Goal: Information Seeking & Learning: Check status

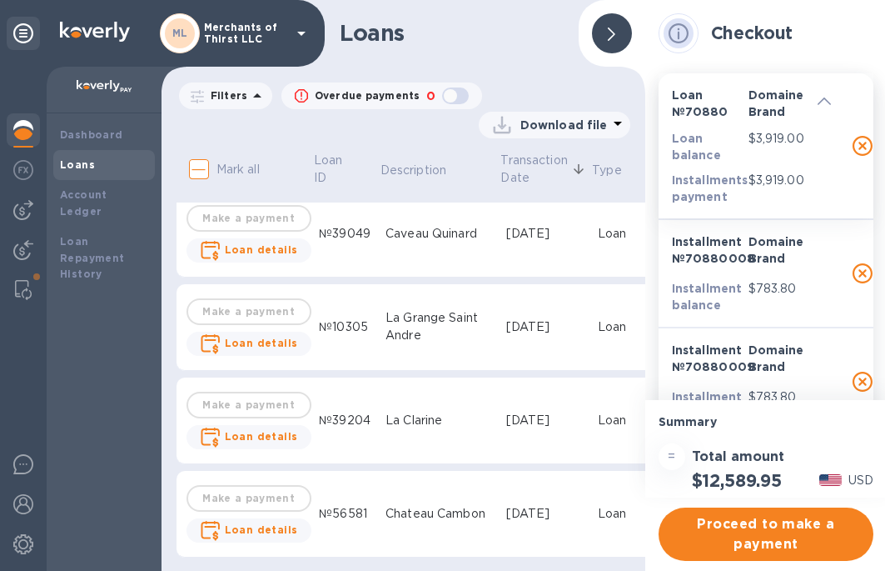
click at [601, 34] on div at bounding box center [612, 33] width 40 height 40
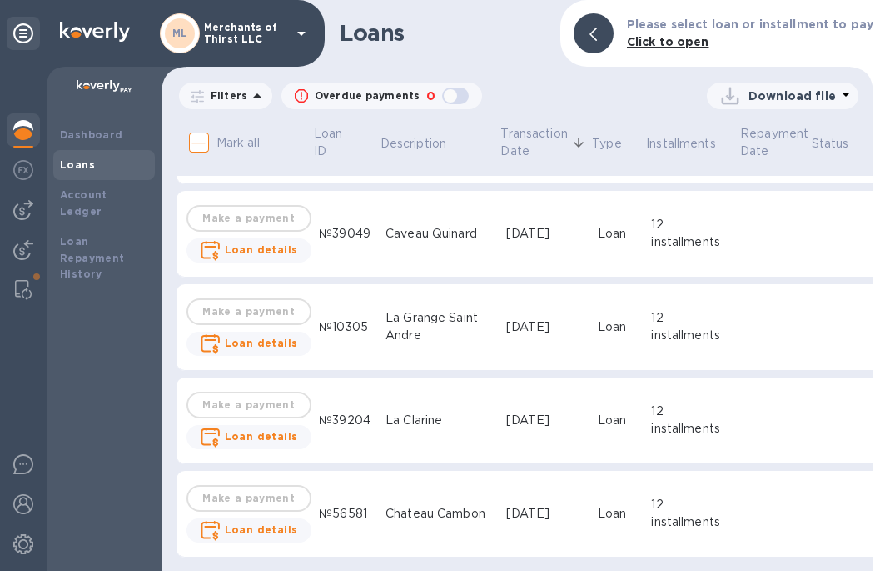
scroll to position [12, 0]
click at [319, 505] on div "№56581" at bounding box center [345, 513] width 53 height 17
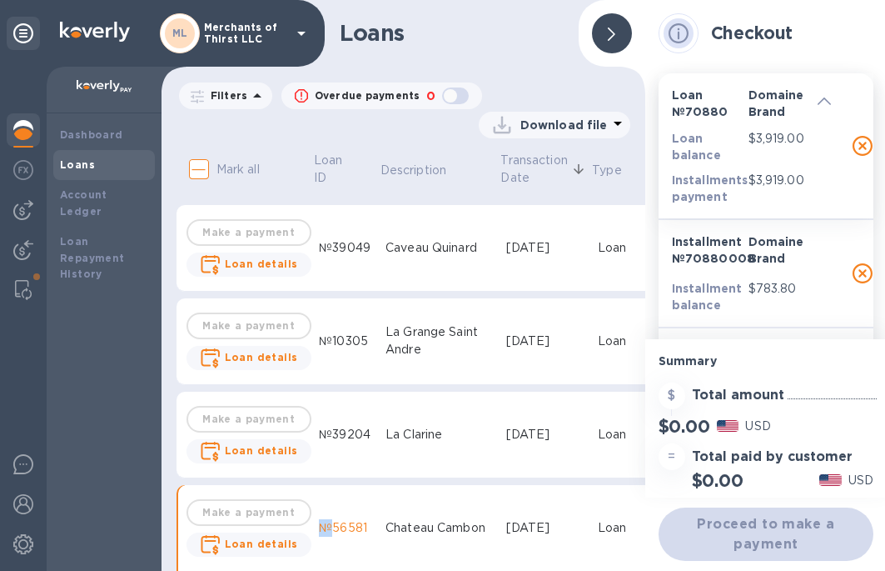
scroll to position [2373, 0]
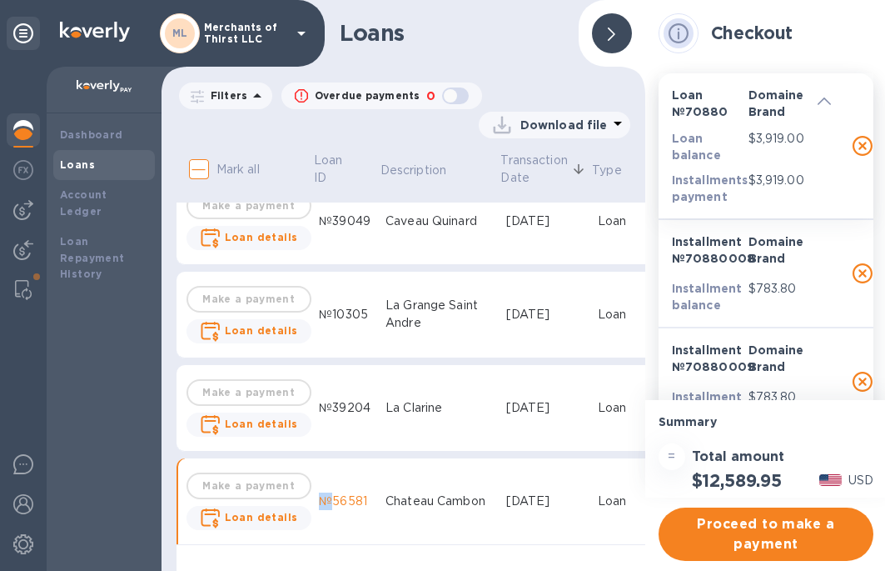
click at [319, 492] on div "№56581" at bounding box center [345, 500] width 53 height 17
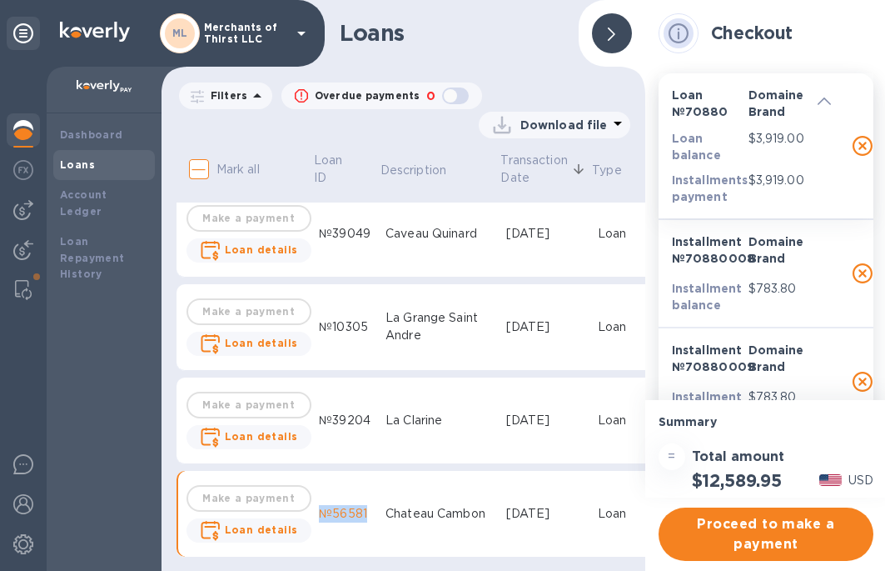
drag, startPoint x: 314, startPoint y: 486, endPoint x: 361, endPoint y: 497, distance: 47.9
click at [361, 505] on div "№56581" at bounding box center [345, 513] width 53 height 17
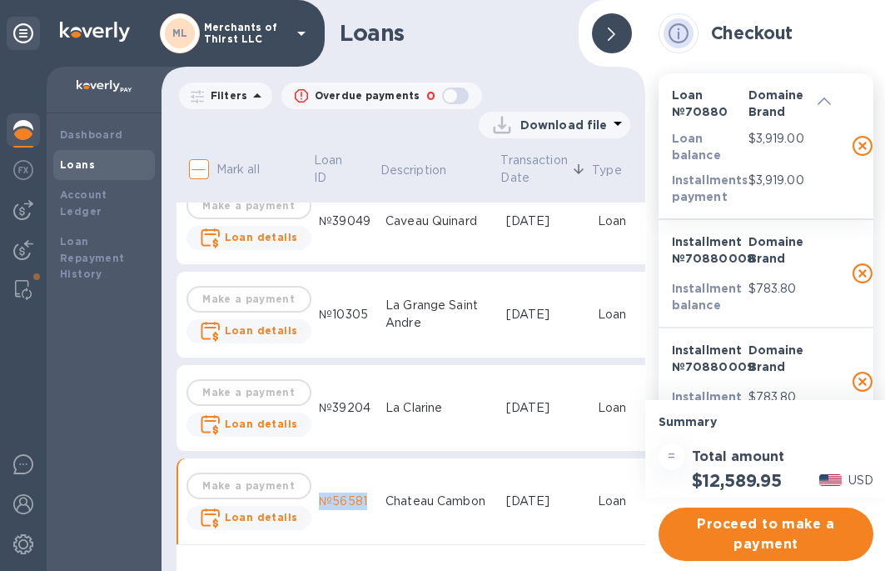
copy div "№56581"
click at [606, 17] on div at bounding box center [612, 33] width 40 height 40
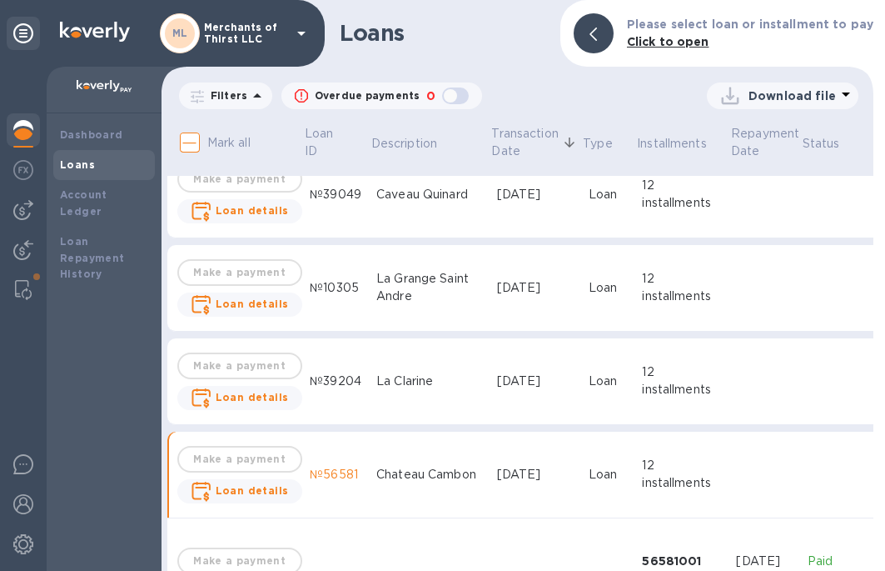
scroll to position [2373, 7]
click at [350, 378] on td "№39204" at bounding box center [339, 381] width 67 height 87
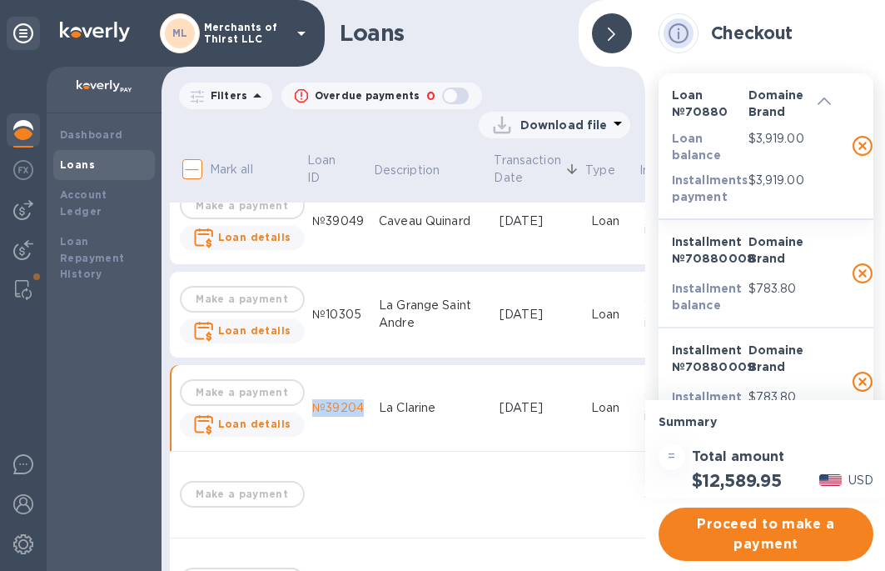
drag, startPoint x: 306, startPoint y: 391, endPoint x: 356, endPoint y: 399, distance: 50.7
click at [356, 399] on div "№39204" at bounding box center [338, 407] width 53 height 17
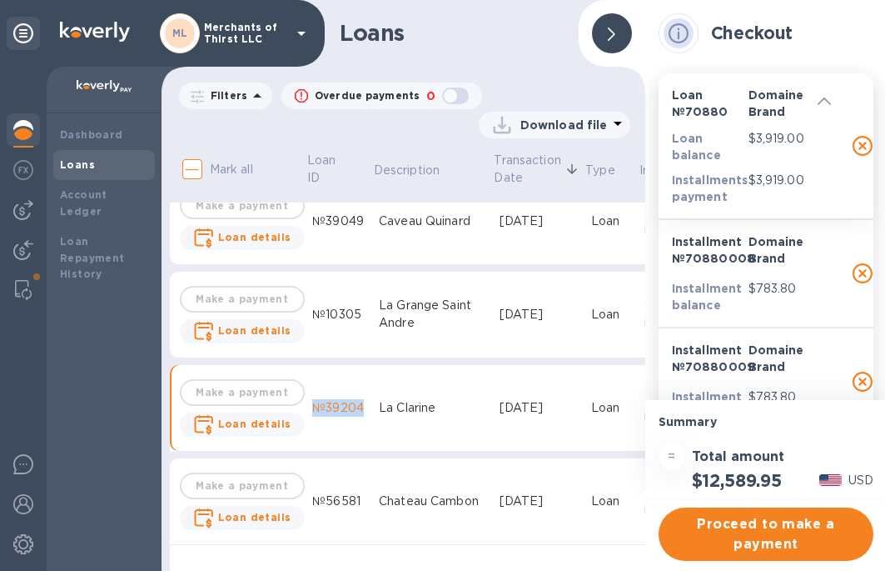
copy div "№39204"
click at [331, 316] on td "№10305" at bounding box center [339, 315] width 67 height 87
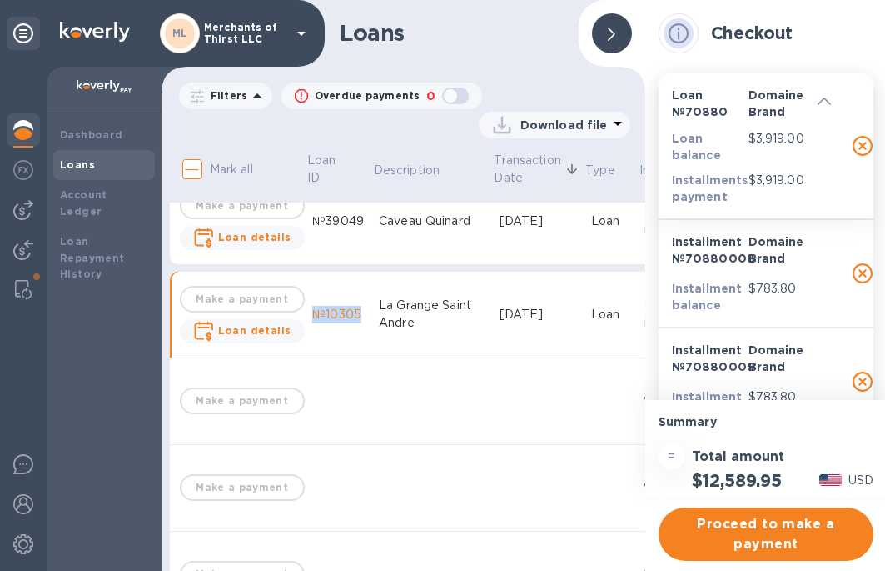
drag, startPoint x: 306, startPoint y: 303, endPoint x: 353, endPoint y: 309, distance: 47.8
click at [353, 309] on div "№10305" at bounding box center [338, 314] width 53 height 17
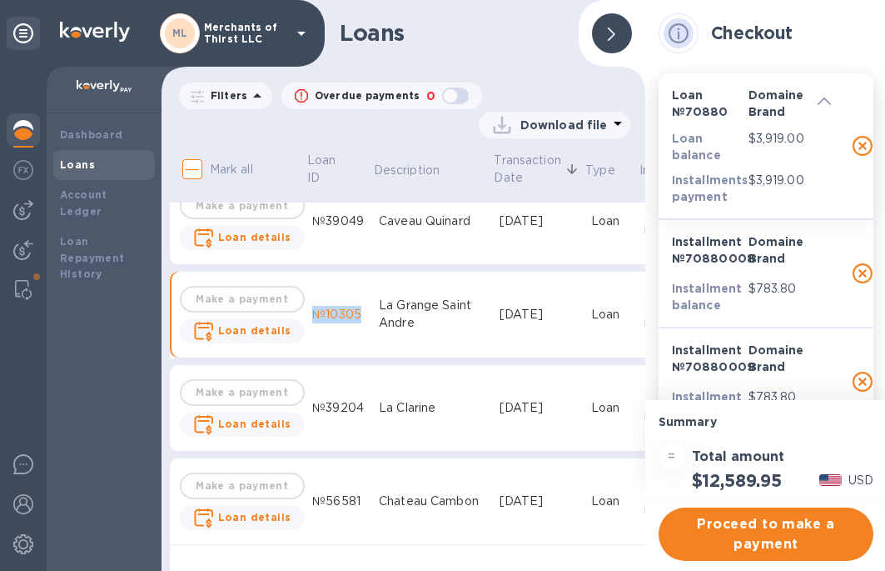
copy div "№10305"
click at [598, 23] on div at bounding box center [612, 33] width 40 height 40
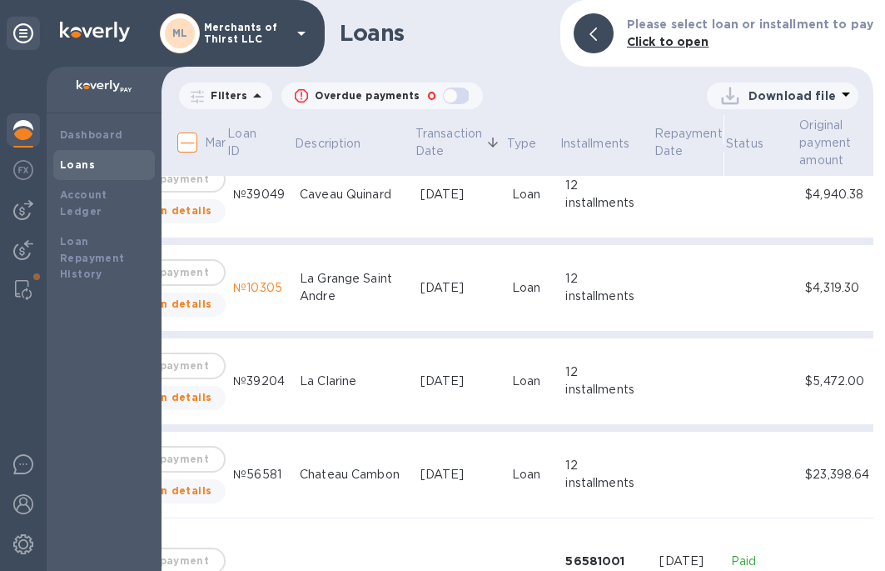
scroll to position [2373, 95]
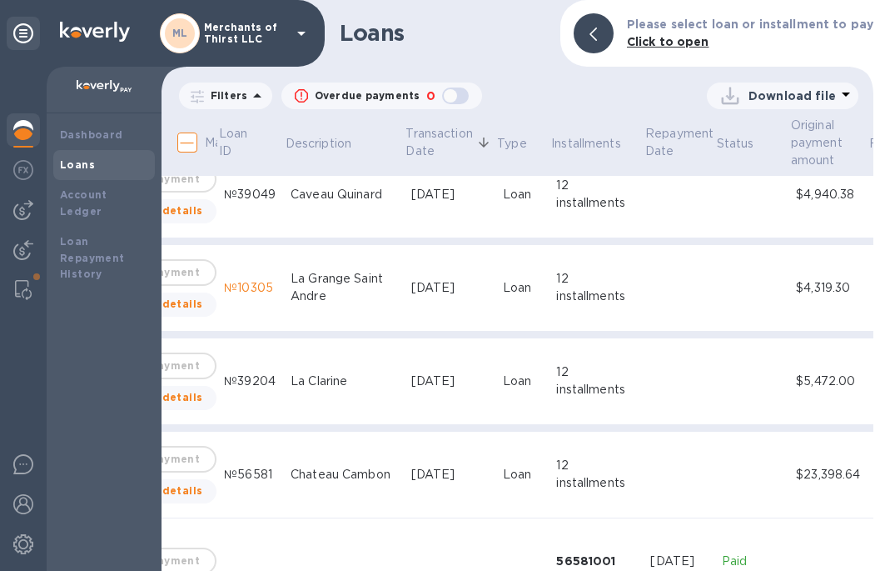
click at [218, 192] on td "№39049" at bounding box center [250, 195] width 67 height 87
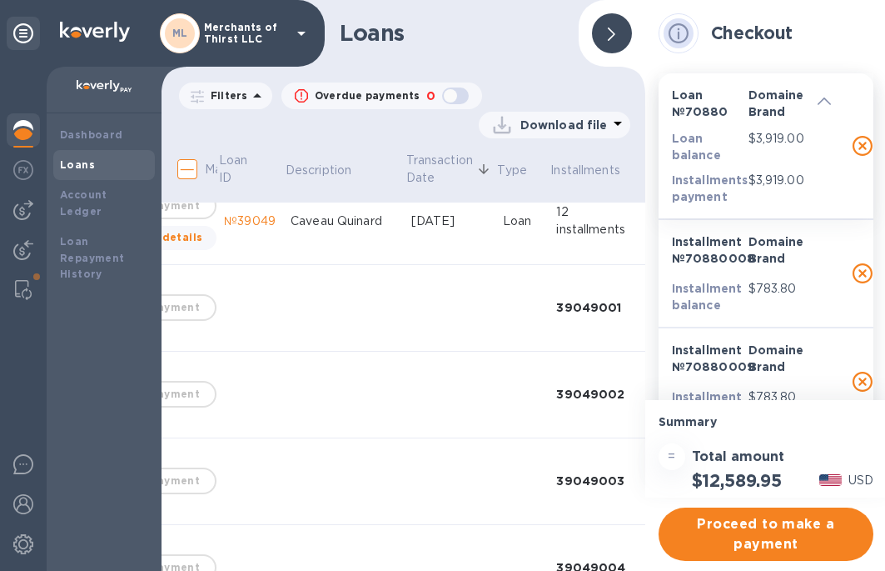
scroll to position [2290, 95]
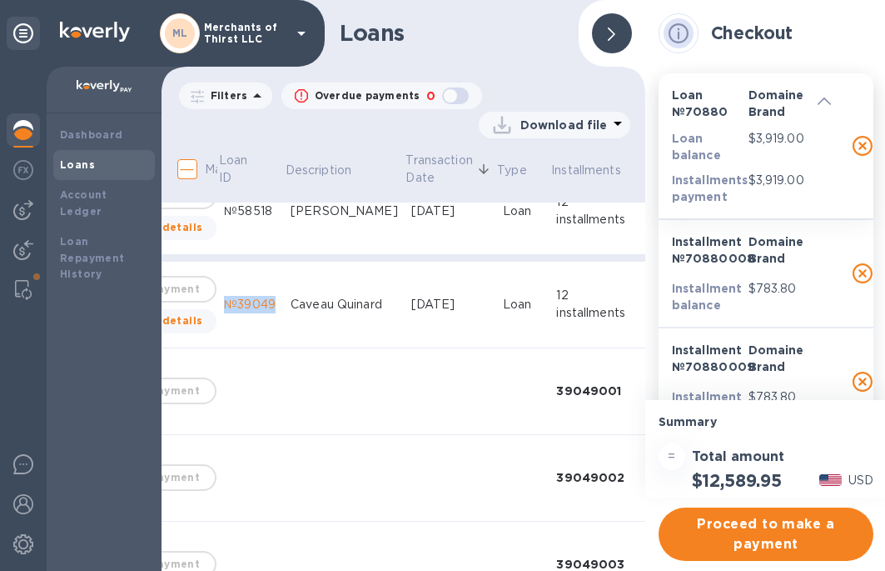
drag, startPoint x: 216, startPoint y: 289, endPoint x: 266, endPoint y: 297, distance: 50.7
click at [266, 297] on td "№39049" at bounding box center [250, 305] width 67 height 87
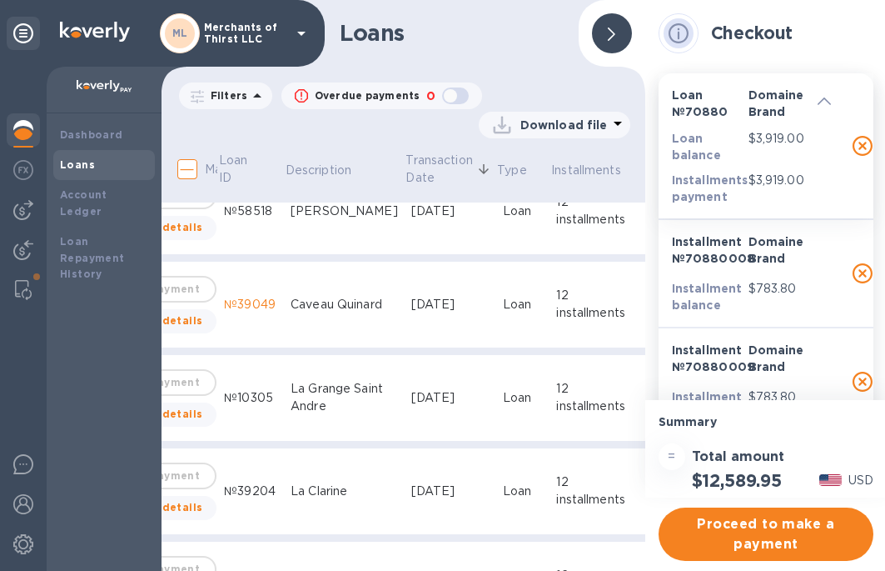
click at [608, 27] on icon at bounding box center [611, 33] width 7 height 13
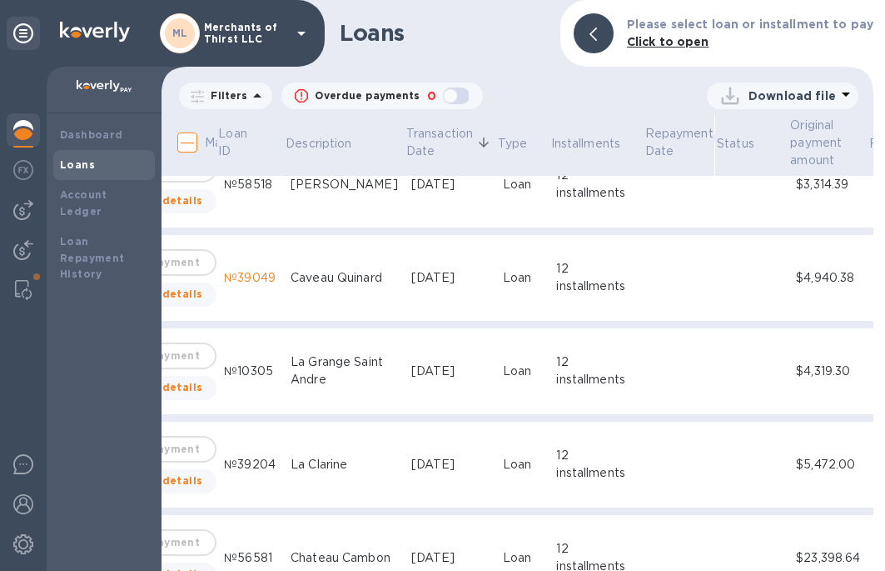
scroll to position [2123, 95]
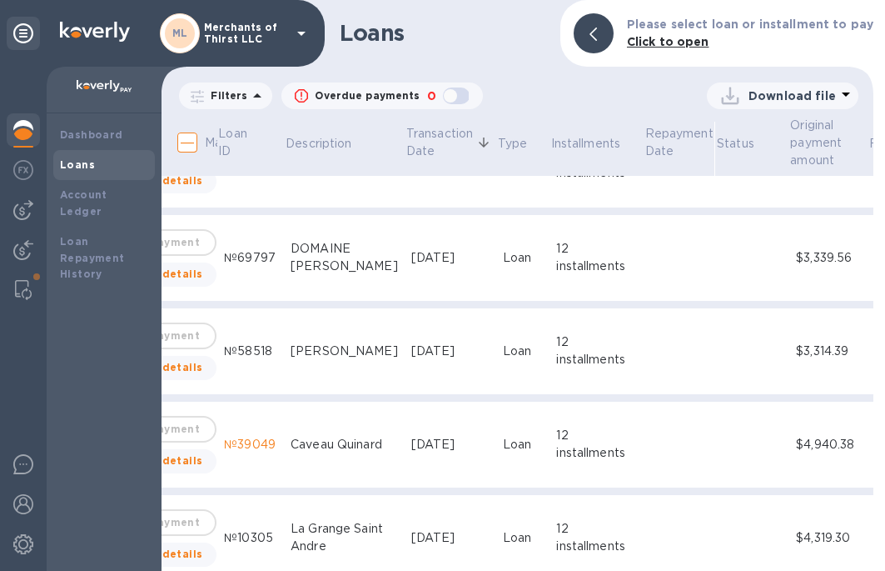
click at [233, 342] on div "№58518" at bounding box center [250, 350] width 53 height 17
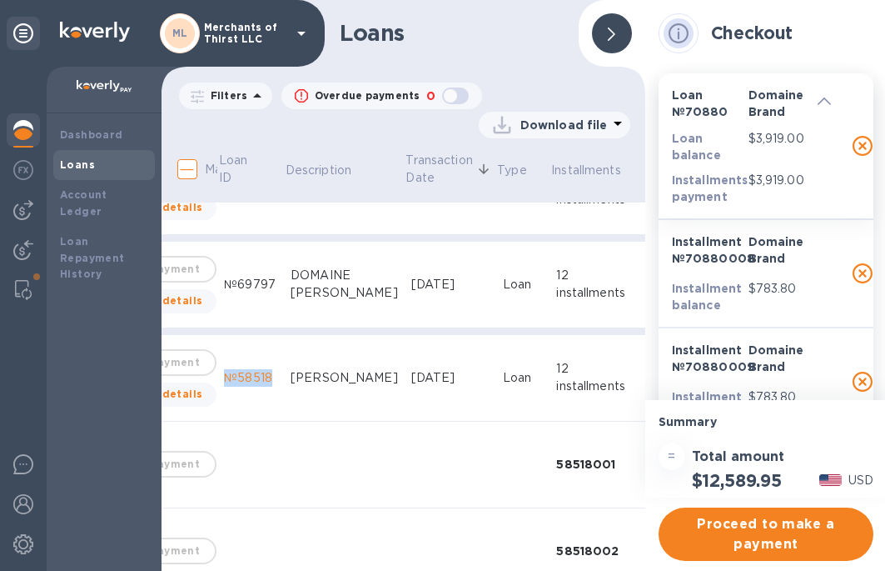
drag, startPoint x: 217, startPoint y: 368, endPoint x: 262, endPoint y: 370, distance: 45.0
click at [262, 370] on div "№58518" at bounding box center [250, 377] width 53 height 17
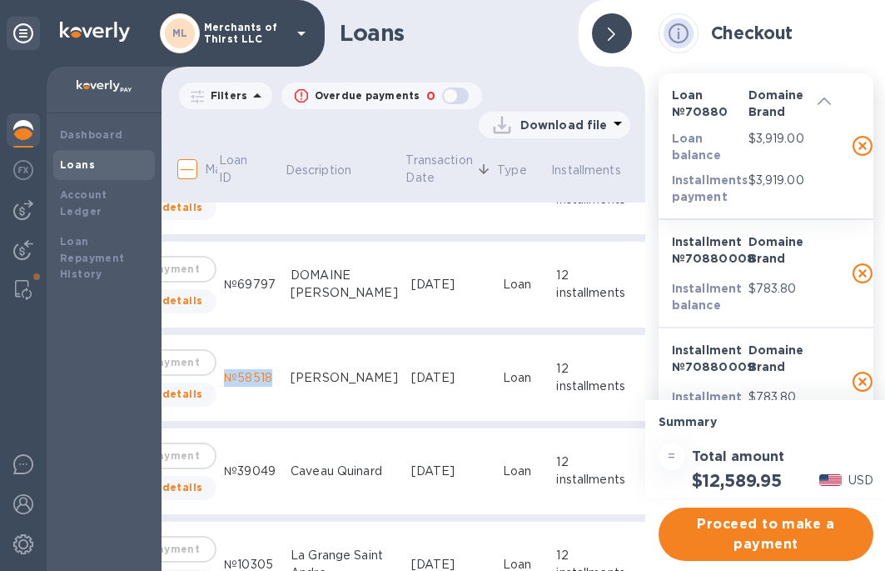
copy div "№58518"
click at [596, 17] on div at bounding box center [612, 33] width 40 height 40
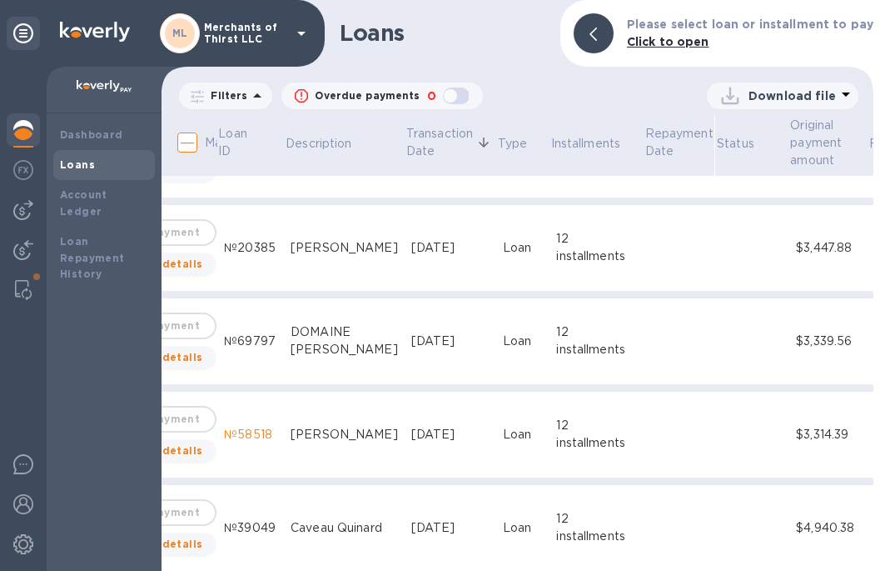
scroll to position [1956, 95]
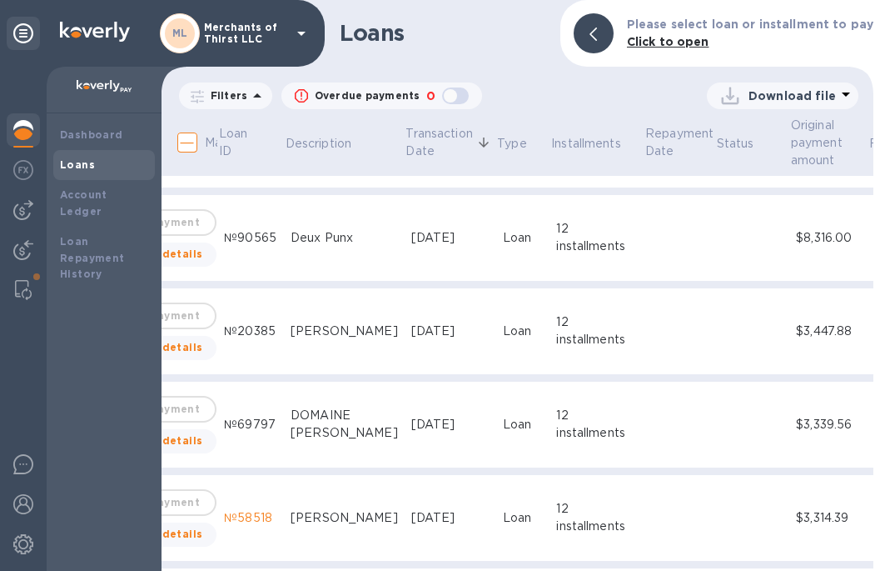
click at [227, 416] on div "№69797" at bounding box center [250, 424] width 53 height 17
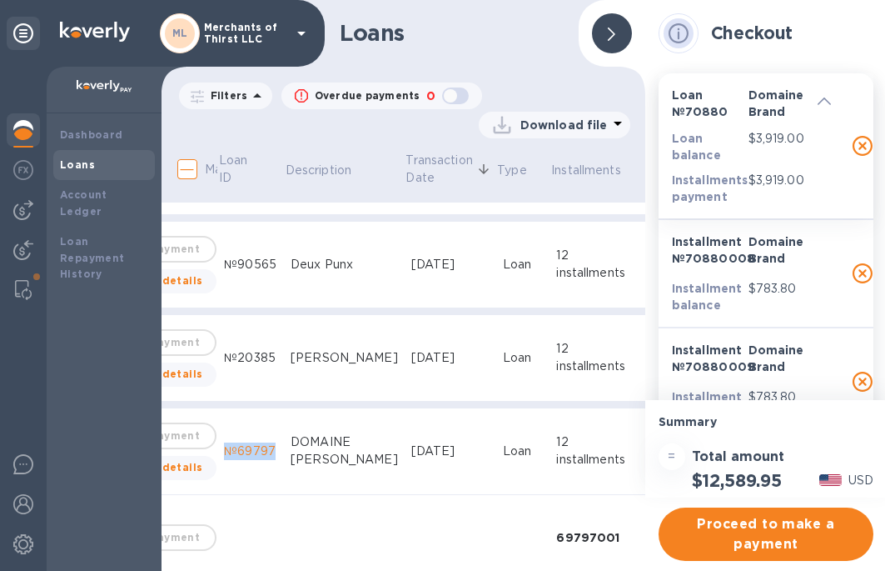
drag, startPoint x: 219, startPoint y: 440, endPoint x: 267, endPoint y: 432, distance: 48.9
click at [267, 442] on div "№69797" at bounding box center [250, 450] width 53 height 17
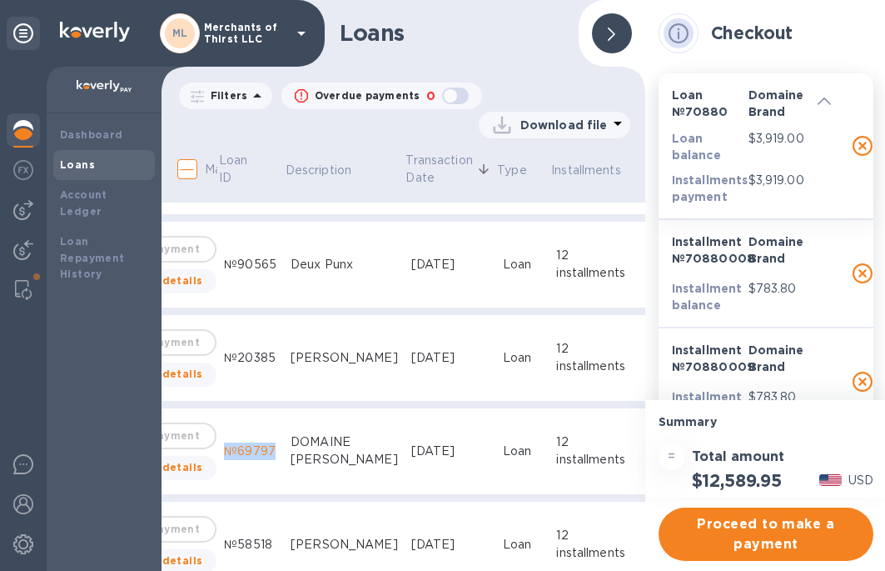
copy div "№69797"
click at [626, 29] on div at bounding box center [612, 33] width 40 height 40
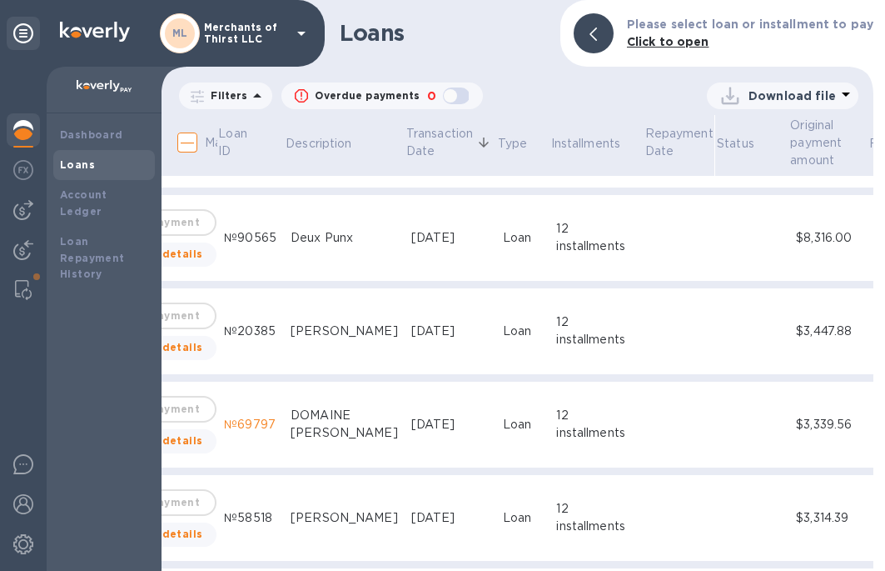
click at [232, 322] on div "№20385" at bounding box center [250, 330] width 53 height 17
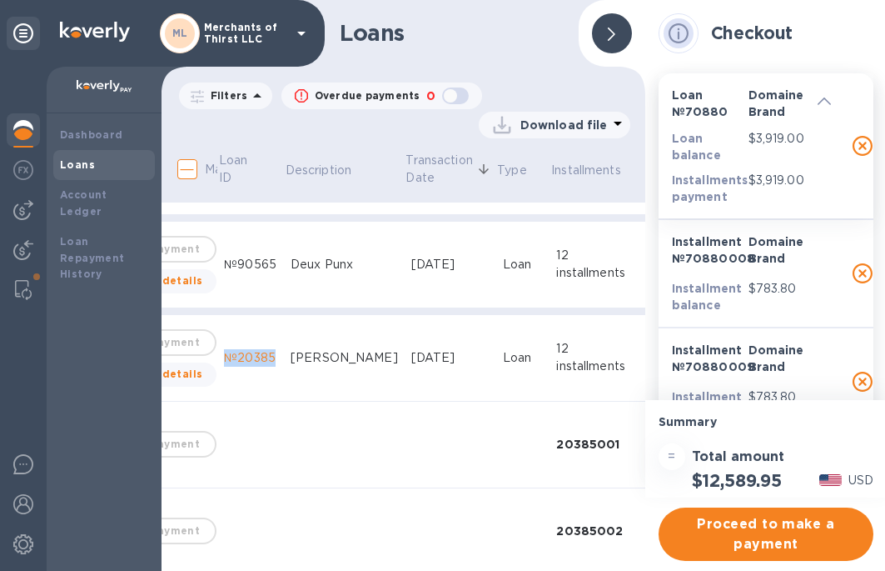
drag, startPoint x: 213, startPoint y: 348, endPoint x: 269, endPoint y: 336, distance: 57.0
click at [270, 336] on td "№20385" at bounding box center [250, 358] width 67 height 87
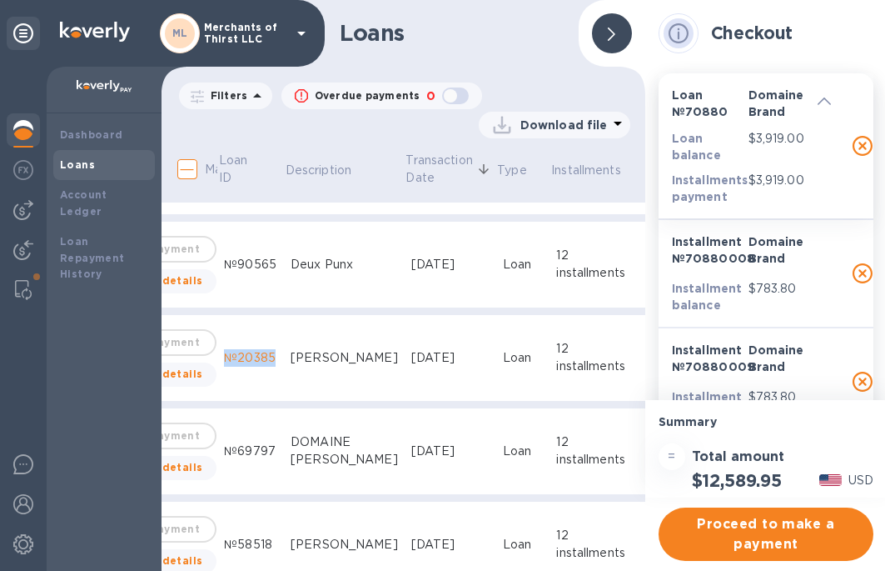
copy div "№20385"
click at [604, 32] on div at bounding box center [612, 33] width 40 height 40
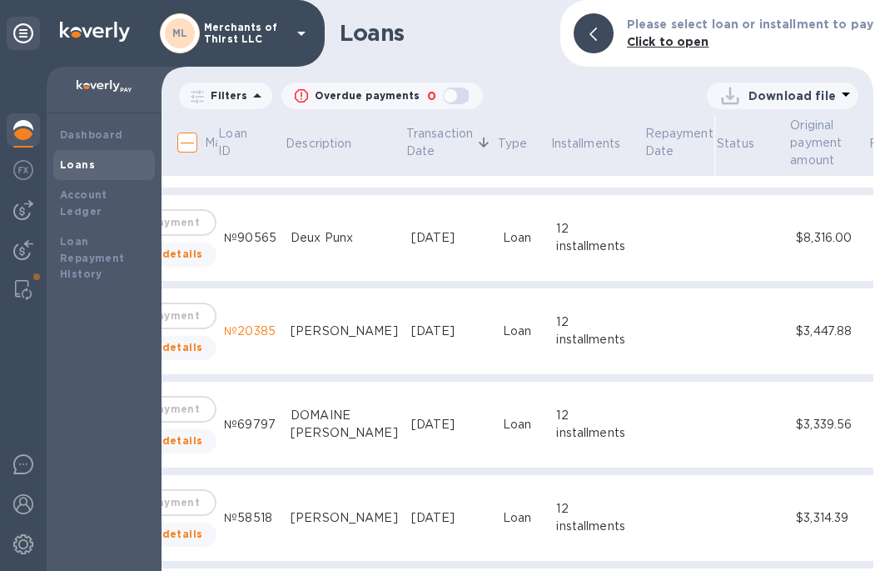
click at [224, 229] on div "№90565" at bounding box center [250, 237] width 53 height 17
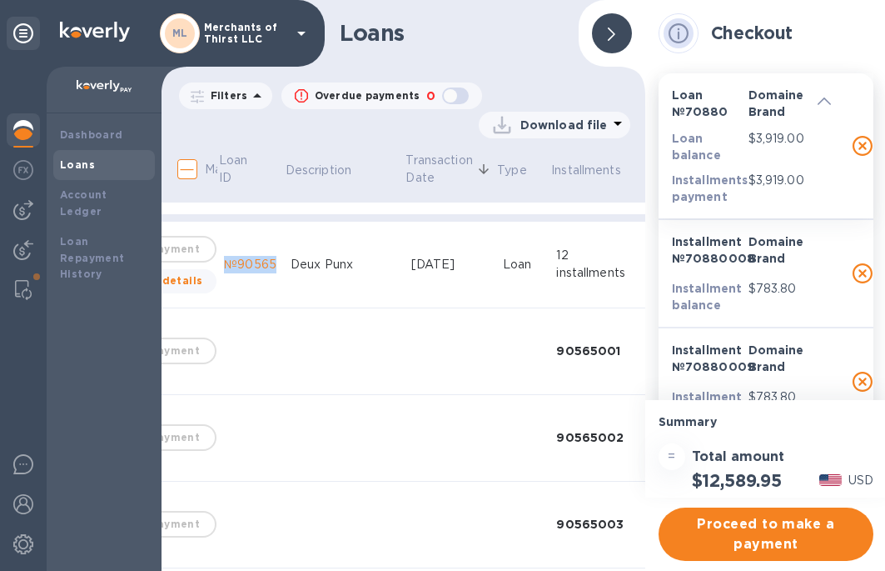
drag, startPoint x: 213, startPoint y: 248, endPoint x: 267, endPoint y: 247, distance: 53.3
click at [267, 247] on td "№90565" at bounding box center [250, 265] width 67 height 87
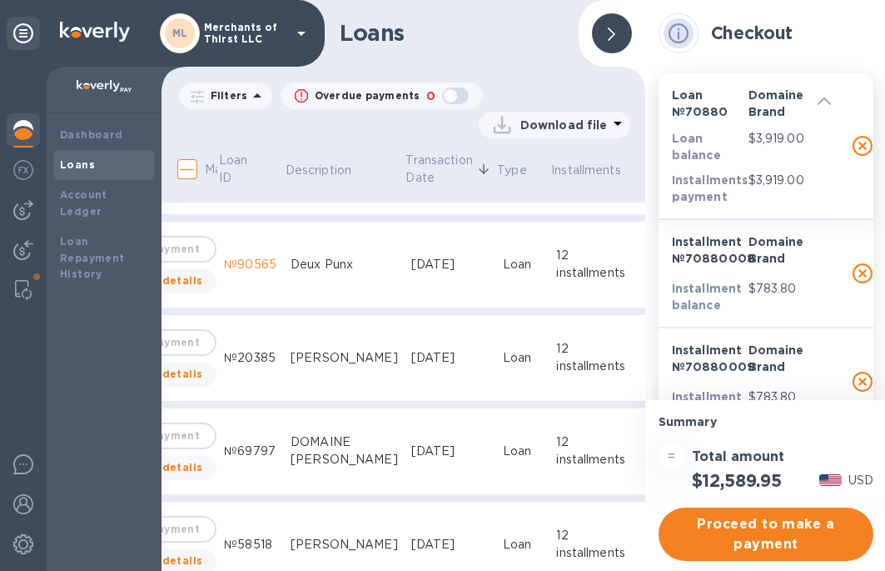
click at [624, 23] on div at bounding box center [612, 33] width 40 height 40
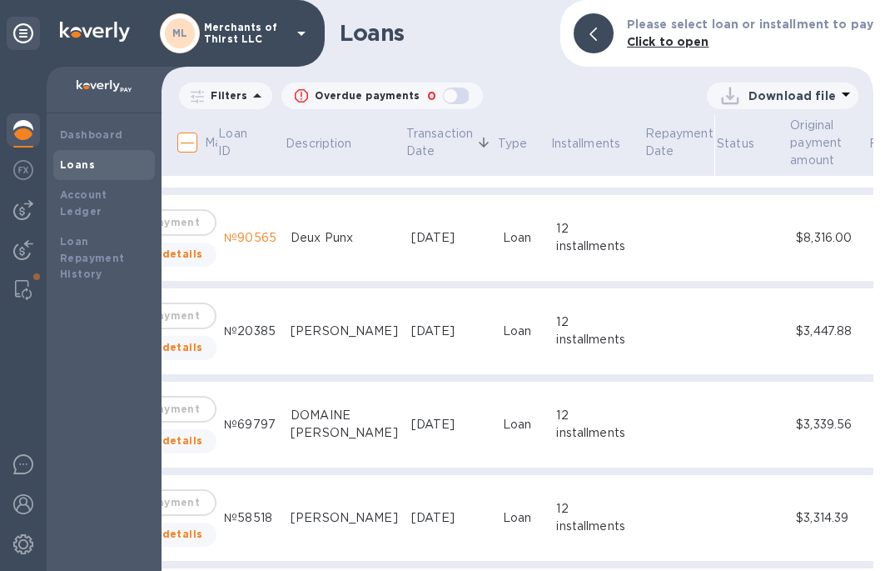
scroll to position [1873, 95]
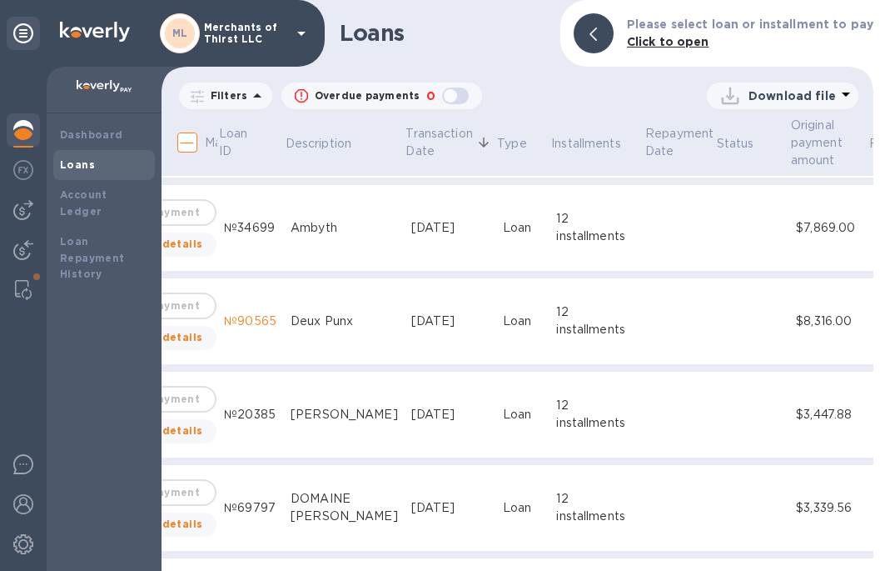
click at [249, 221] on div "№34699" at bounding box center [250, 227] width 53 height 17
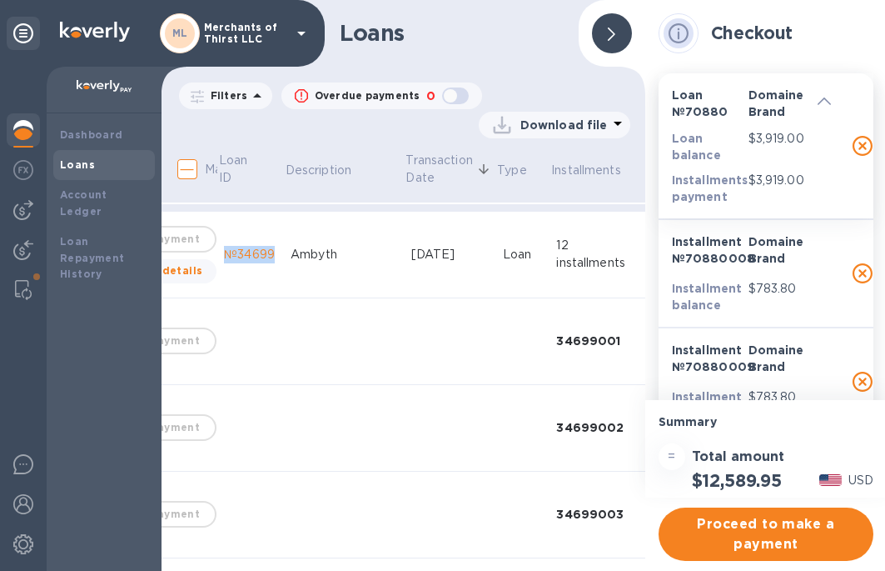
drag, startPoint x: 215, startPoint y: 239, endPoint x: 268, endPoint y: 247, distance: 54.0
click at [268, 247] on td "№34699" at bounding box center [250, 255] width 67 height 87
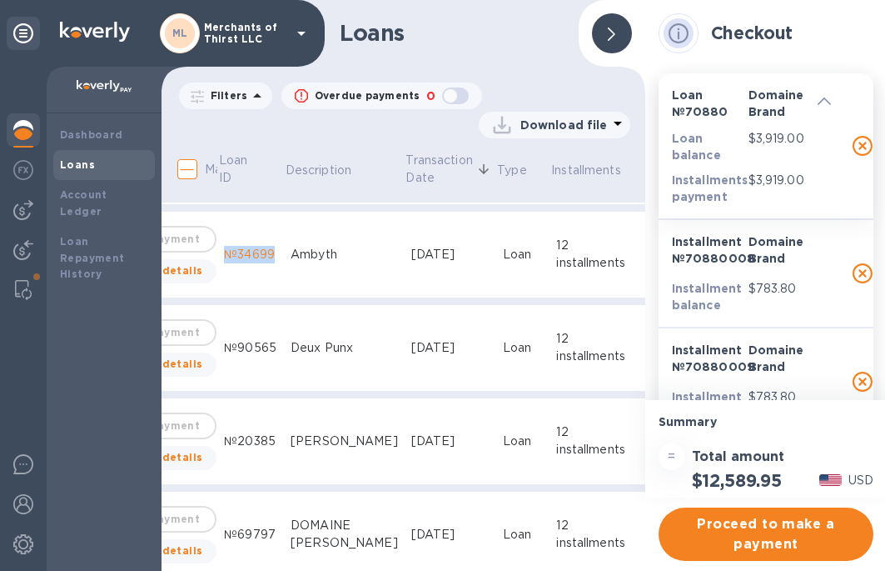
copy div "№34699"
drag, startPoint x: 601, startPoint y: 26, endPoint x: 575, endPoint y: 70, distance: 51.1
click at [601, 26] on div at bounding box center [612, 33] width 40 height 40
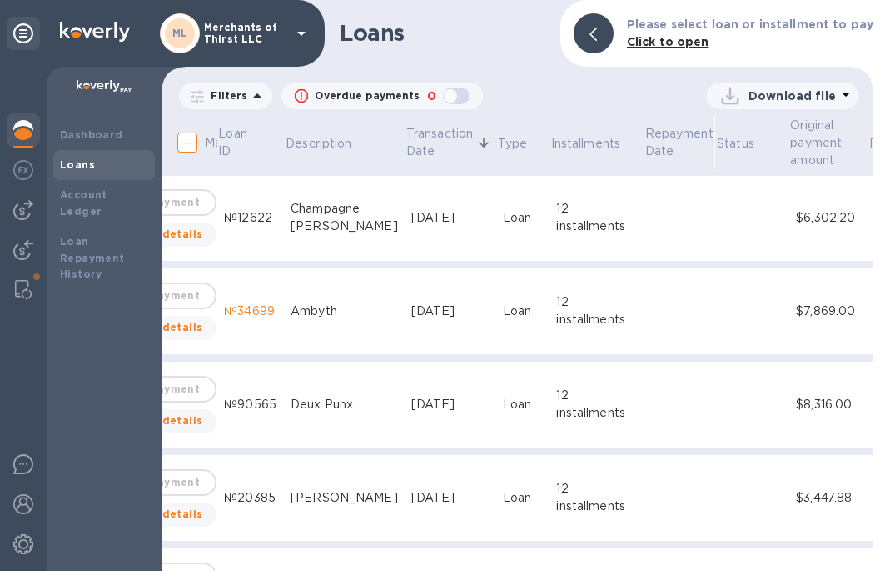
scroll to position [1623, 95]
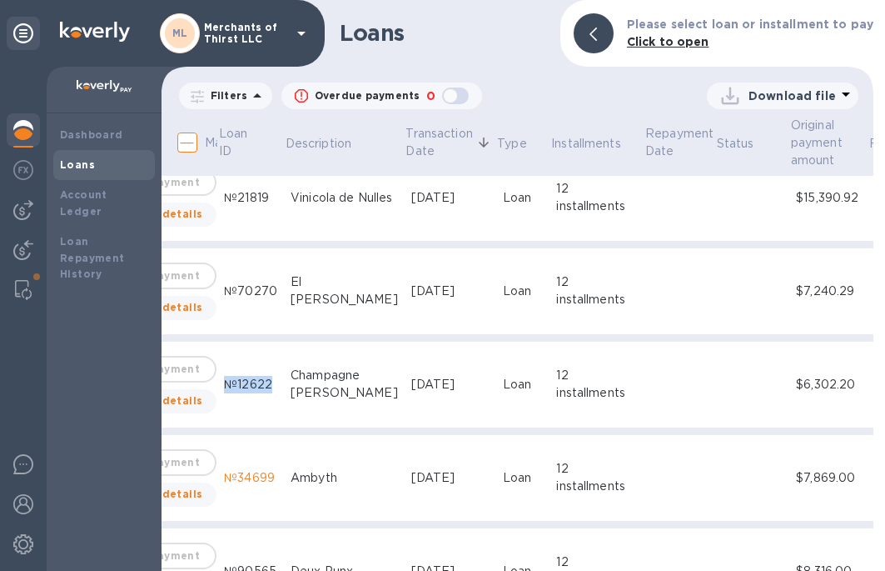
drag, startPoint x: 229, startPoint y: 370, endPoint x: 267, endPoint y: 376, distance: 38.8
click at [267, 376] on div "№12622" at bounding box center [250, 384] width 53 height 17
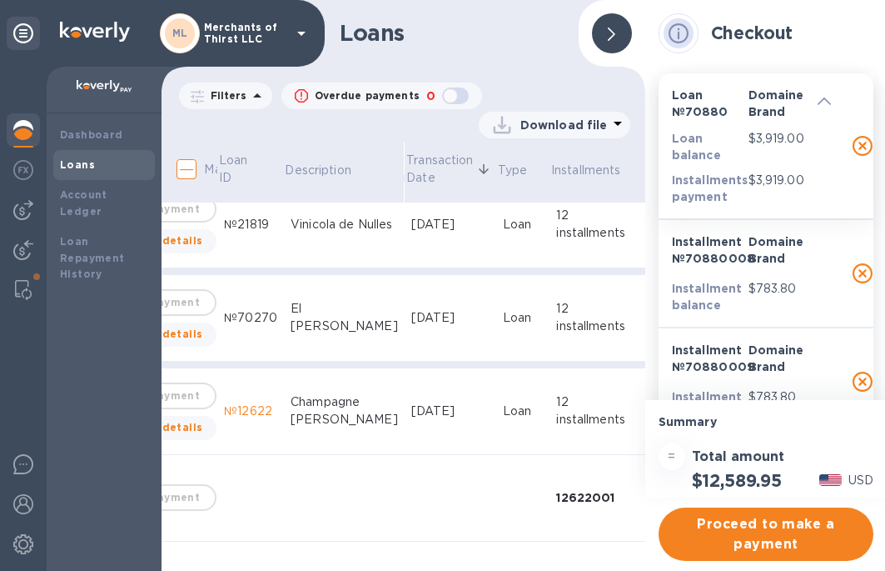
click at [617, 23] on div at bounding box center [612, 33] width 40 height 40
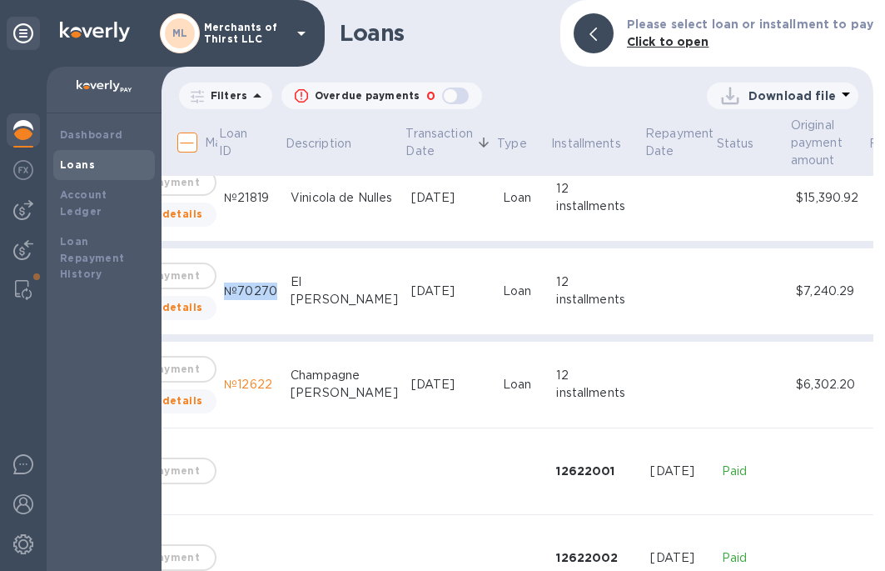
drag, startPoint x: 216, startPoint y: 275, endPoint x: 272, endPoint y: 282, distance: 56.2
click at [272, 282] on td "№70270" at bounding box center [250, 291] width 67 height 87
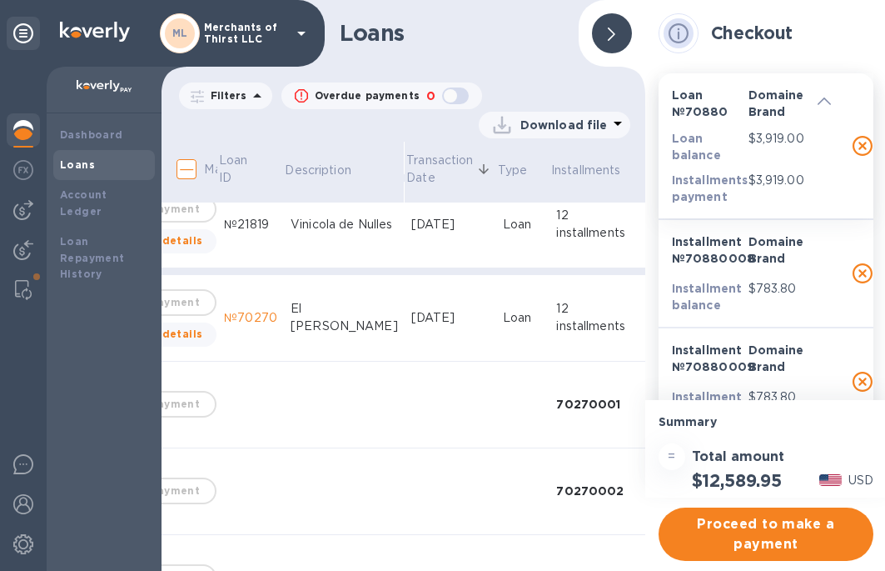
click at [627, 25] on div at bounding box center [612, 33] width 40 height 40
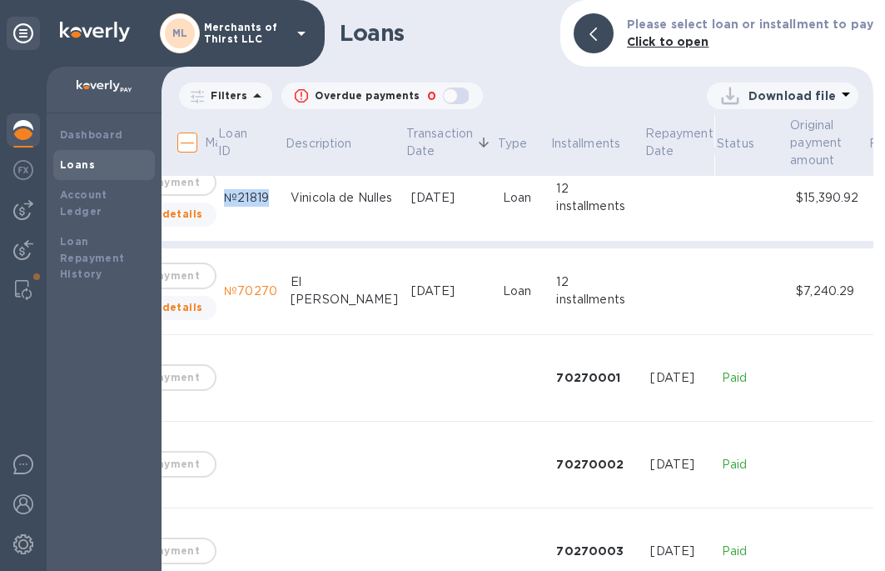
drag, startPoint x: 217, startPoint y: 177, endPoint x: 263, endPoint y: 185, distance: 47.2
click at [263, 189] on div "№21819" at bounding box center [250, 197] width 53 height 17
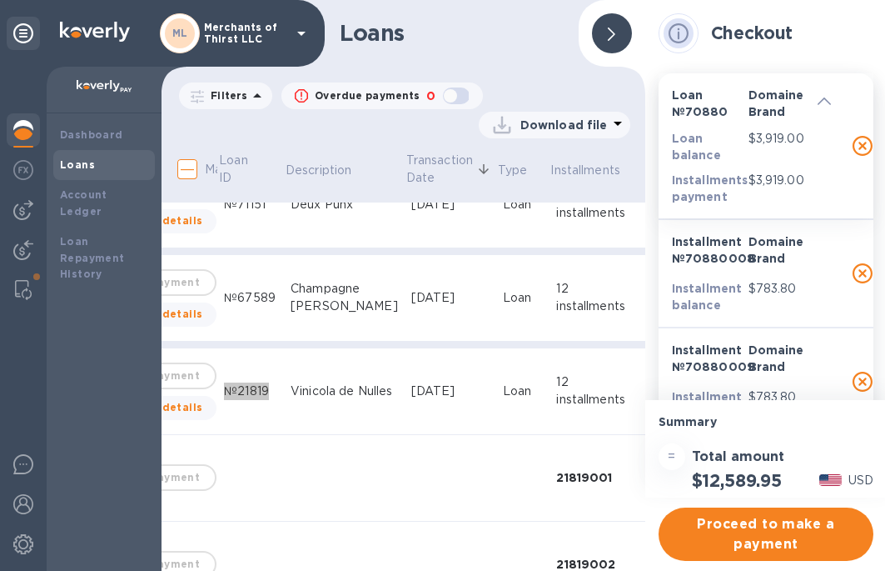
scroll to position [1373, 95]
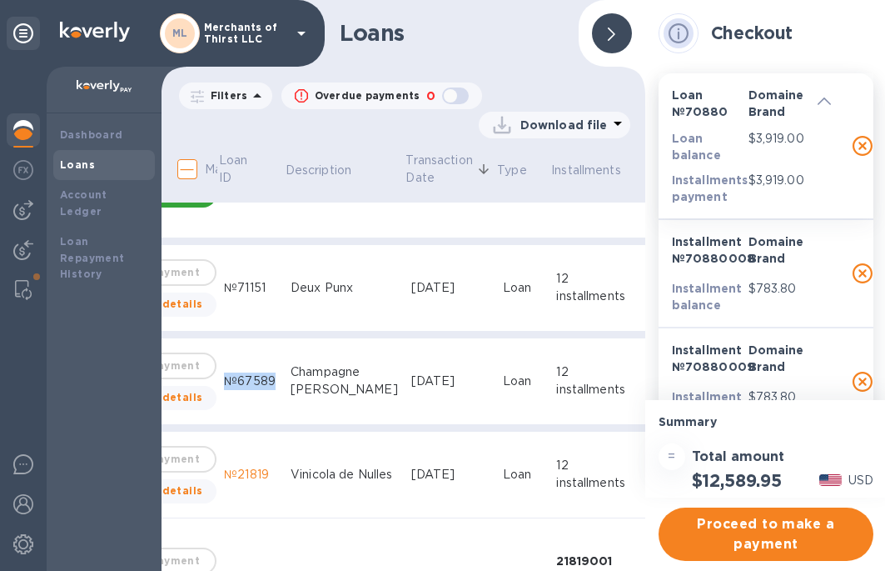
drag, startPoint x: 217, startPoint y: 366, endPoint x: 270, endPoint y: 408, distance: 67.6
click at [267, 372] on div "№67589" at bounding box center [250, 380] width 53 height 17
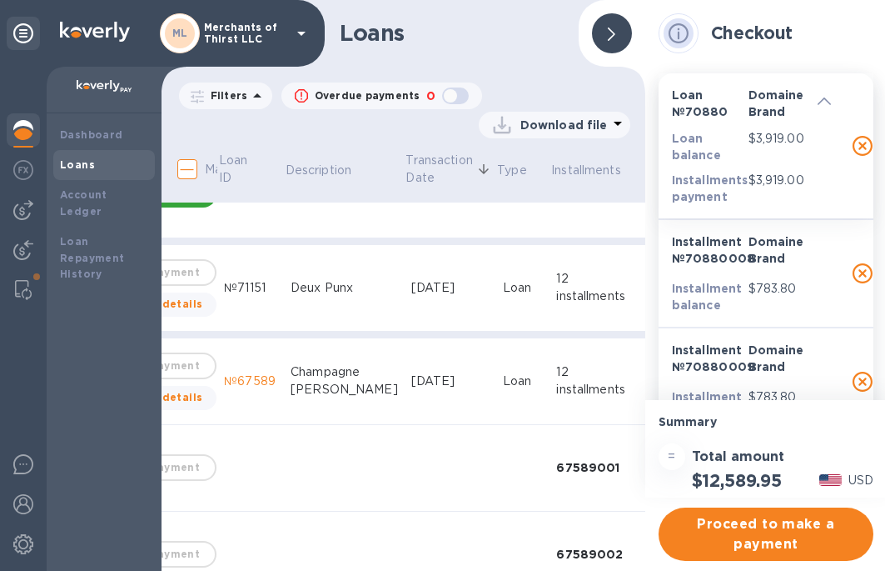
click at [621, 25] on div at bounding box center [612, 33] width 40 height 40
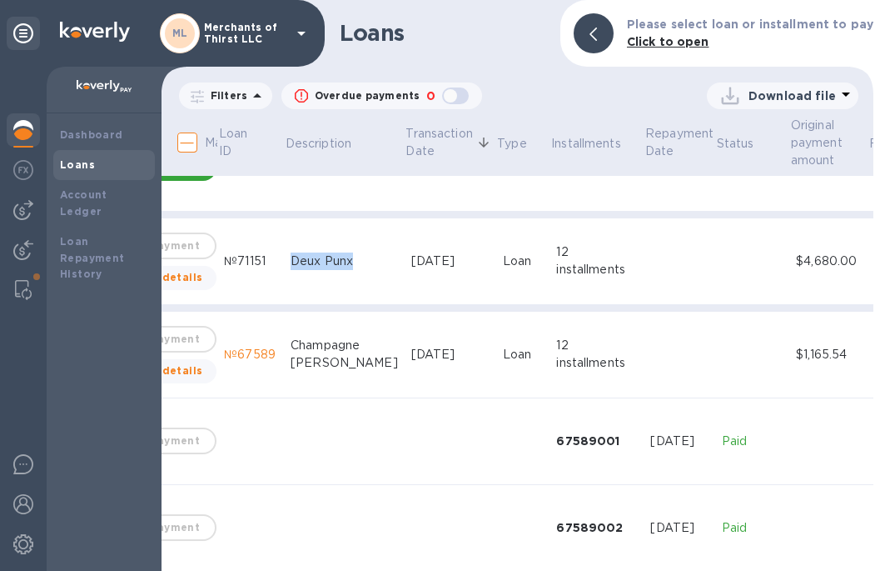
drag, startPoint x: 284, startPoint y: 247, endPoint x: 356, endPoint y: 253, distance: 72.7
click at [356, 253] on div "Deux Punx" at bounding box center [344, 260] width 107 height 17
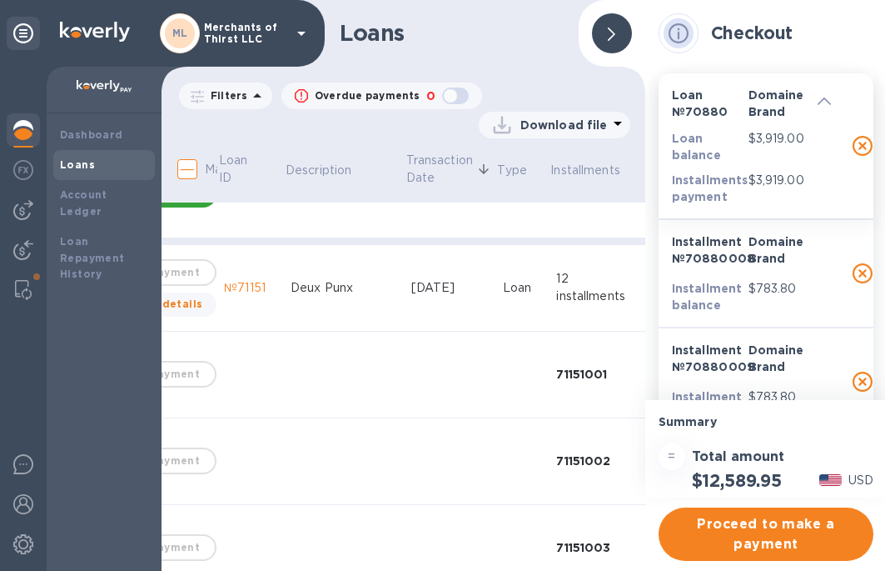
click at [217, 267] on td "№71151" at bounding box center [250, 288] width 67 height 87
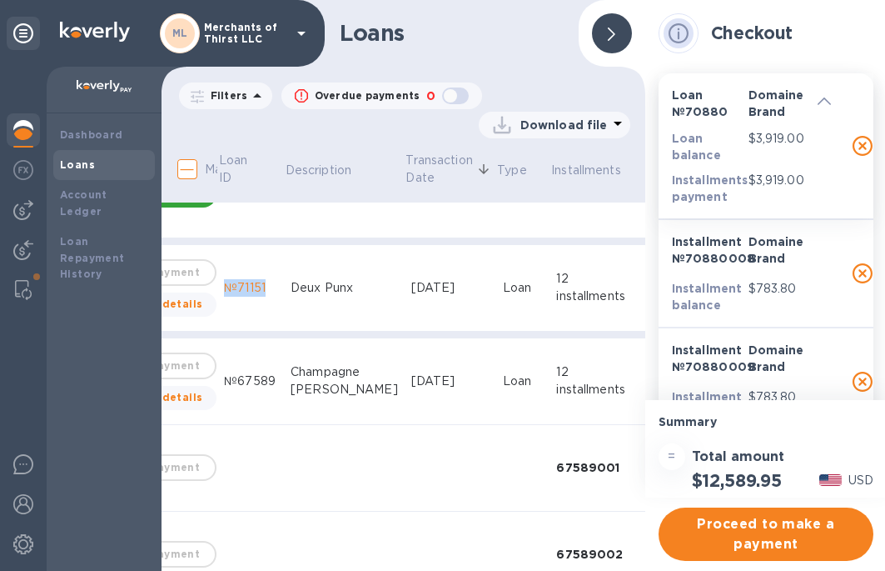
drag, startPoint x: 220, startPoint y: 275, endPoint x: 260, endPoint y: 279, distance: 40.2
click at [260, 279] on div "№71151" at bounding box center [250, 287] width 53 height 17
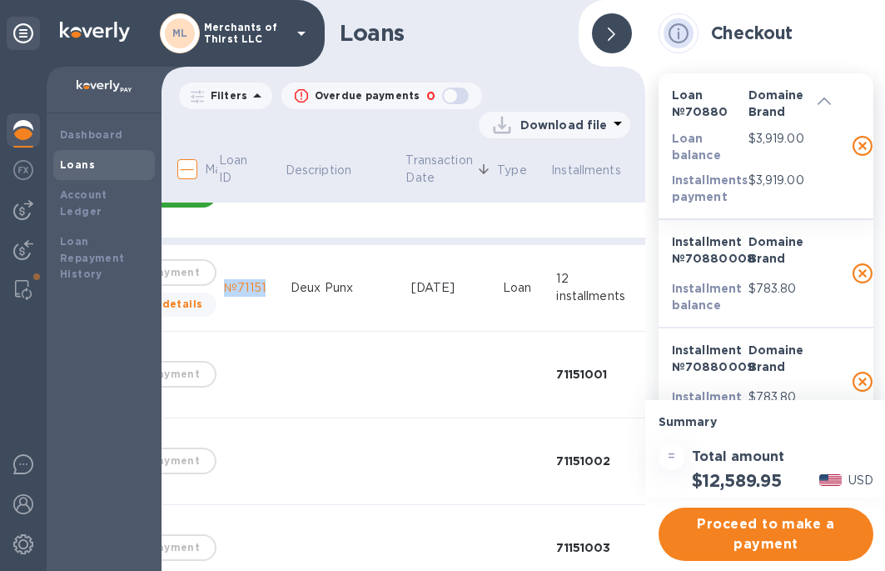
copy div "№71151"
click at [603, 23] on div at bounding box center [612, 33] width 40 height 40
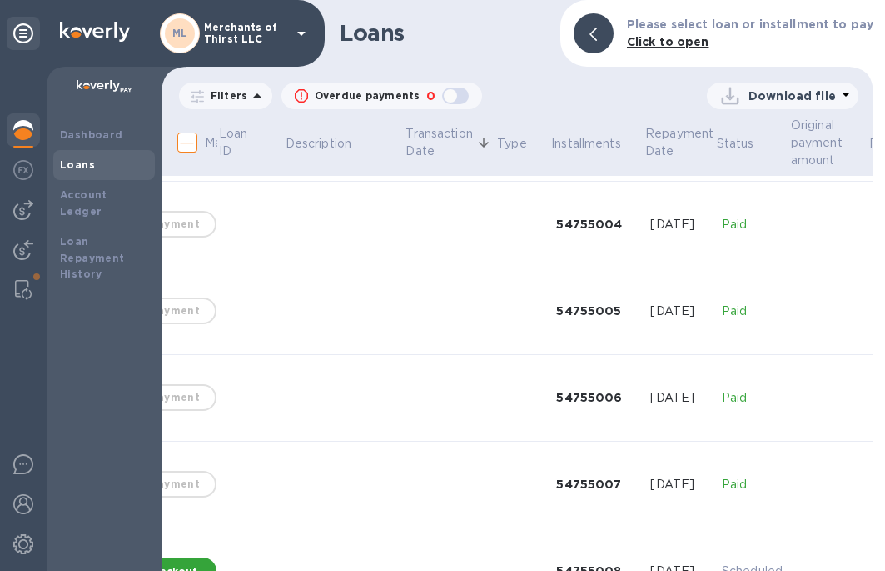
drag, startPoint x: 447, startPoint y: 548, endPoint x: 334, endPoint y: 401, distance: 185.9
click at [405, 520] on td at bounding box center [451, 571] width 92 height 87
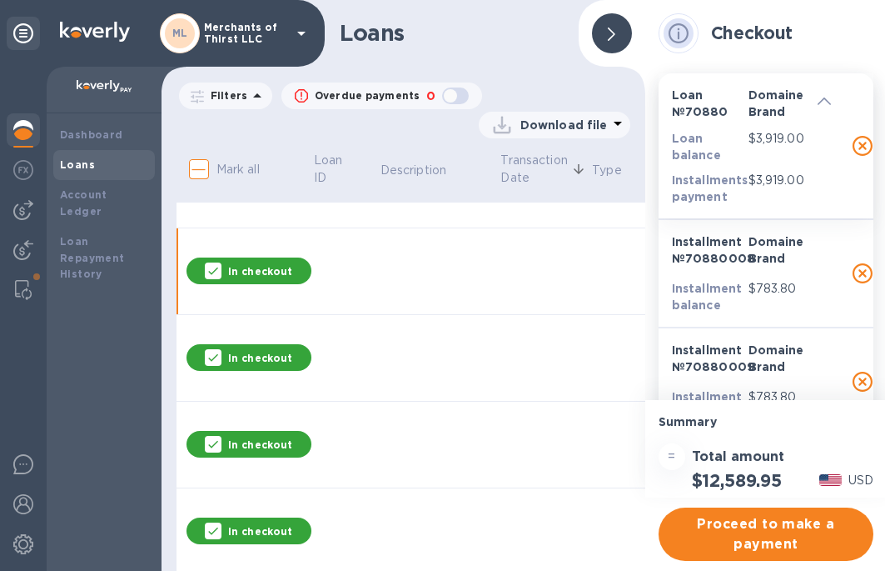
scroll to position [867, 0]
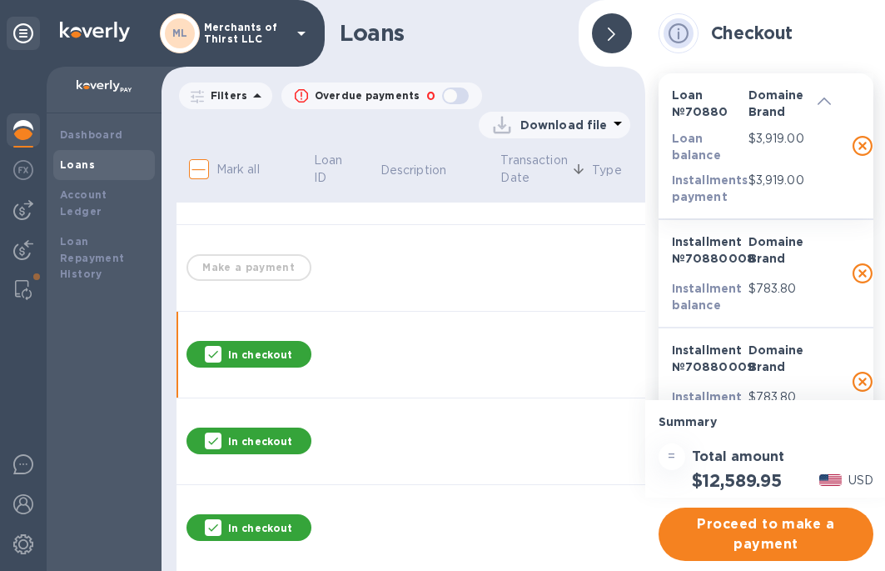
click at [607, 25] on div at bounding box center [612, 33] width 40 height 40
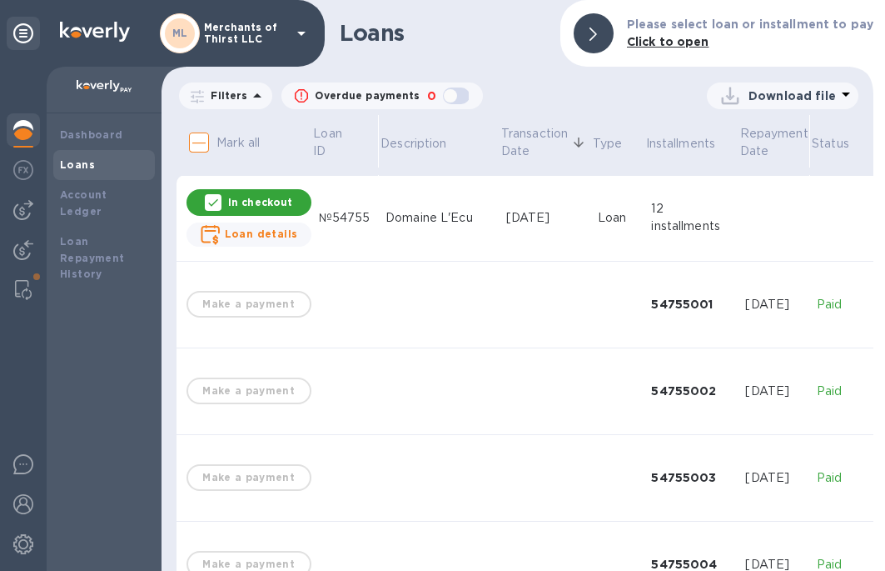
scroll to position [201, 0]
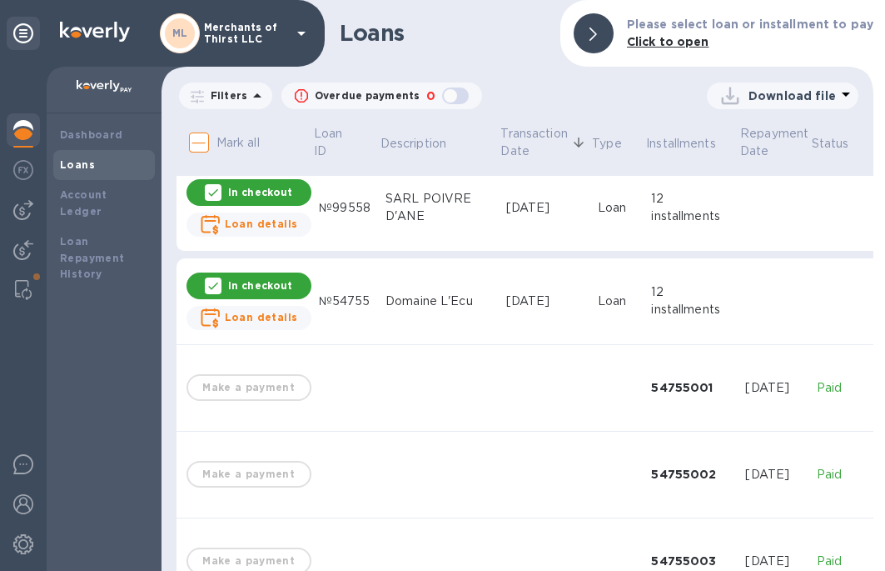
drag, startPoint x: 469, startPoint y: 549, endPoint x: 519, endPoint y: 566, distance: 52.9
click at [519, 520] on body "ML Merchants of Thirst LLC Dashboard Loans Account Ledger Loan Repayment Histor…" at bounding box center [442, 285] width 885 height 571
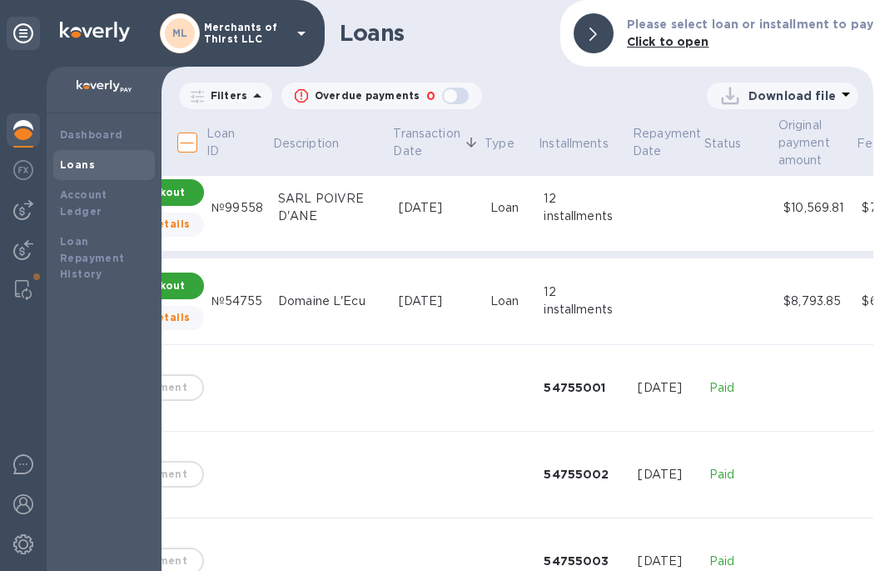
scroll to position [201, 108]
drag, startPoint x: 208, startPoint y: 290, endPoint x: 258, endPoint y: 299, distance: 50.8
click at [258, 299] on td "№54755" at bounding box center [237, 301] width 67 height 87
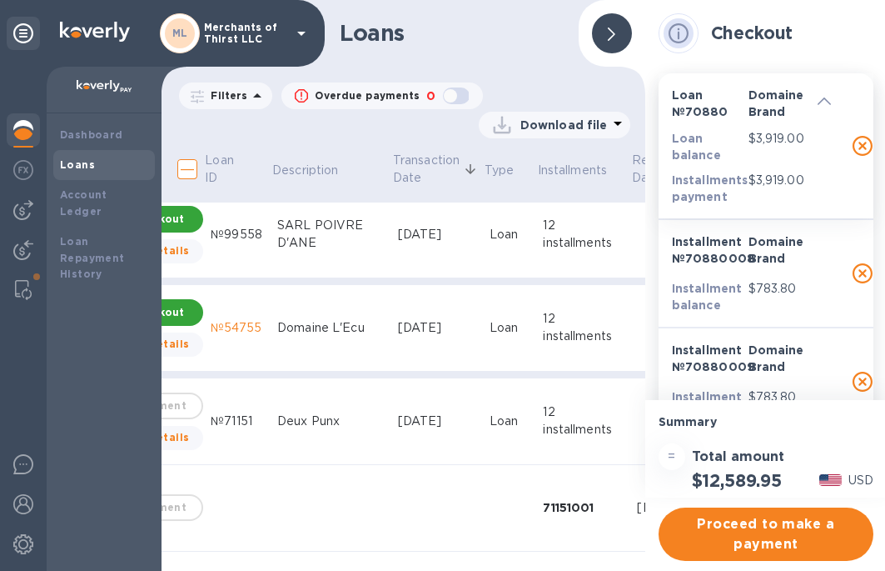
click at [609, 27] on icon at bounding box center [611, 33] width 7 height 13
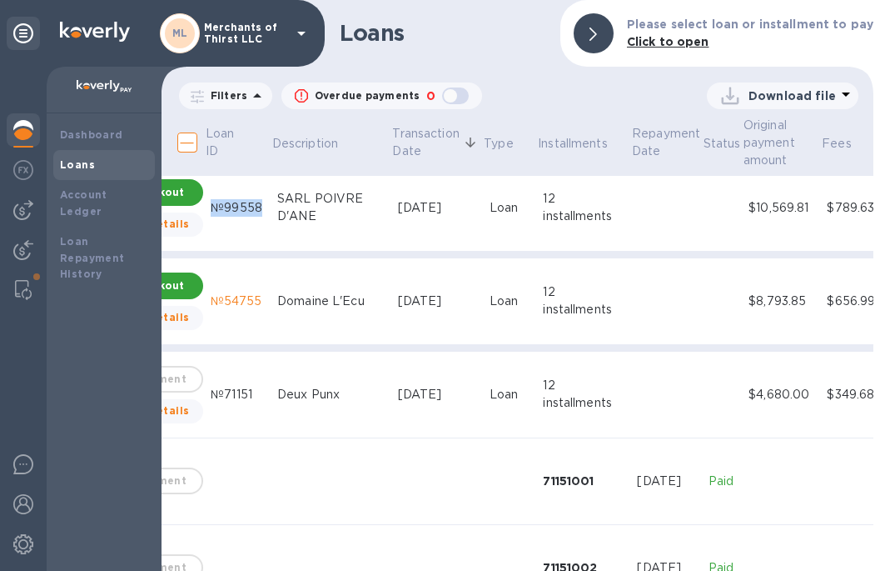
drag, startPoint x: 207, startPoint y: 197, endPoint x: 256, endPoint y: 205, distance: 49.8
click at [256, 205] on td "№99558" at bounding box center [237, 208] width 67 height 87
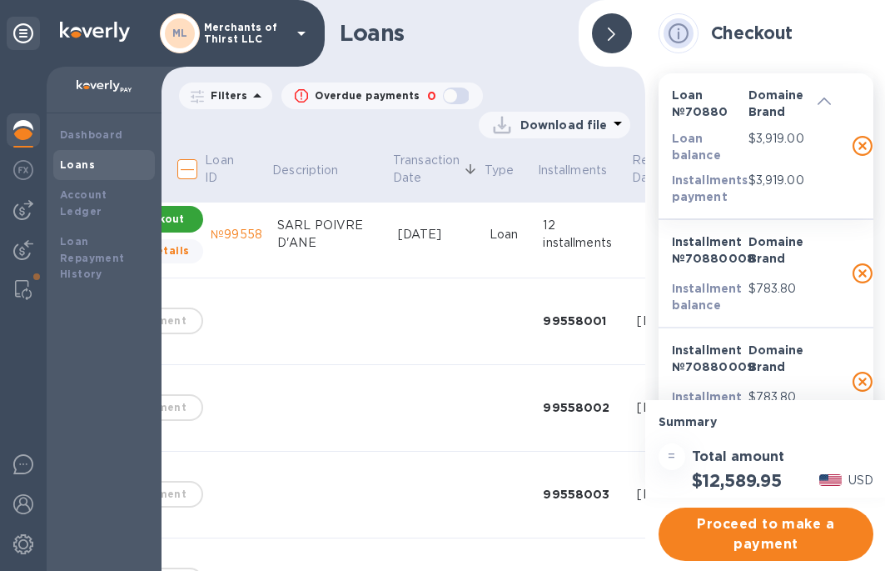
click at [612, 31] on div at bounding box center [612, 33] width 40 height 40
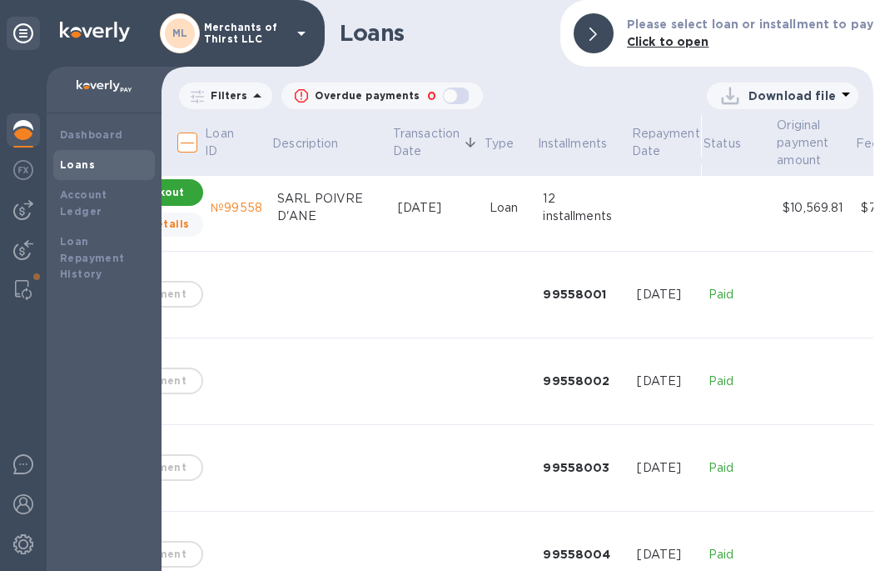
scroll to position [34, 108]
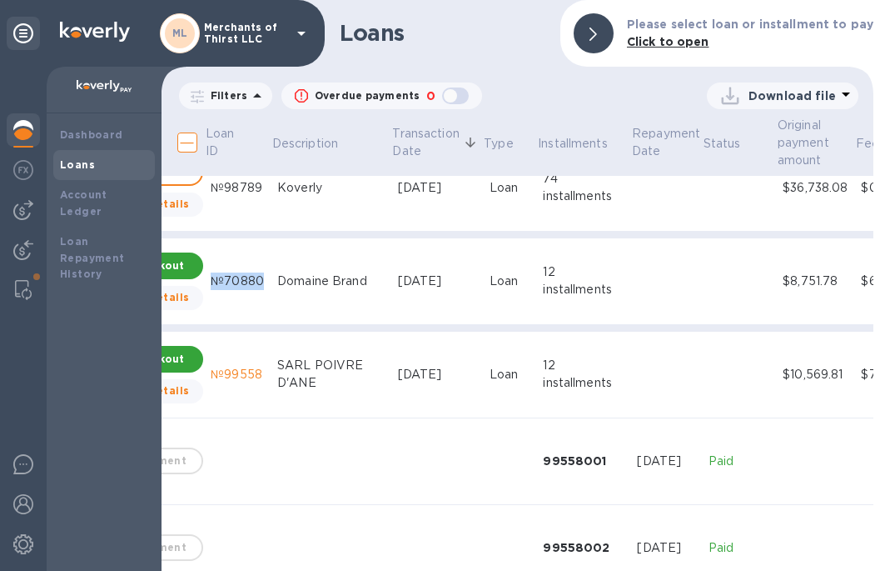
drag, startPoint x: 206, startPoint y: 271, endPoint x: 255, endPoint y: 282, distance: 50.5
click at [255, 282] on td "№70880" at bounding box center [237, 281] width 67 height 87
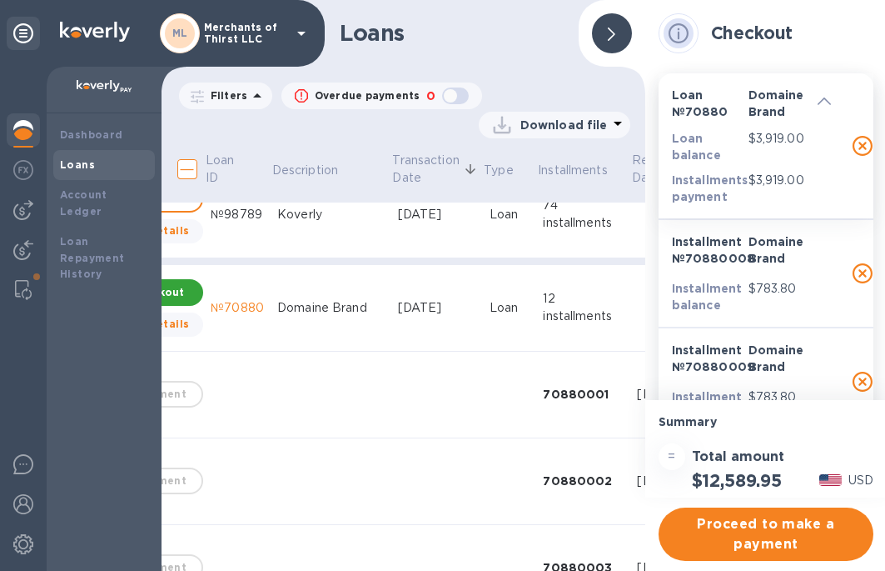
click at [602, 15] on div at bounding box center [612, 33] width 40 height 40
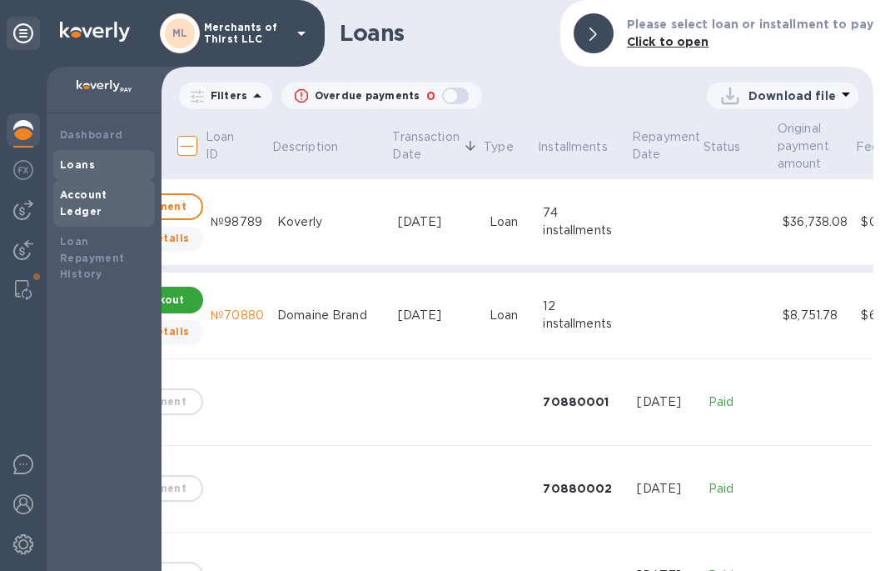
click at [107, 196] on b "Account Ledger" at bounding box center [83, 202] width 47 height 29
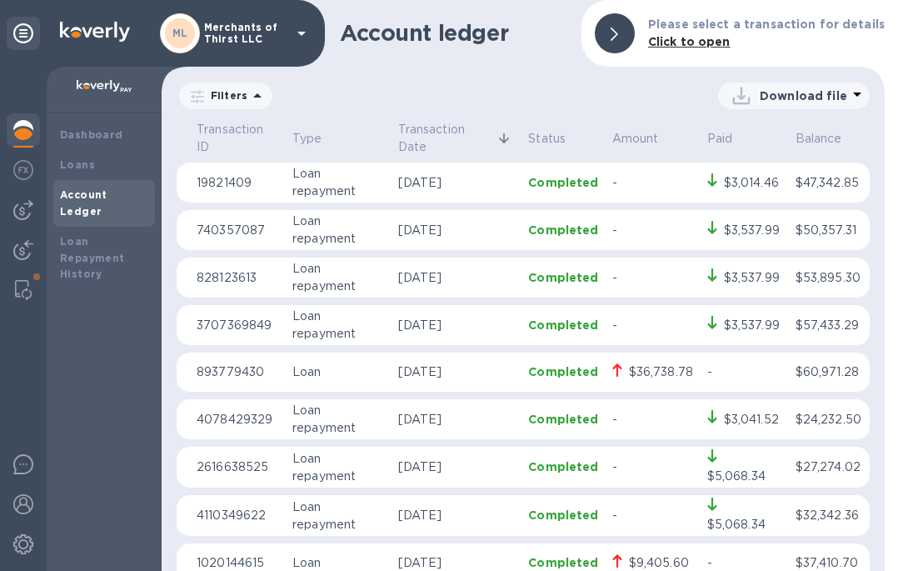
click at [638, 381] on div "$36,738.78" at bounding box center [661, 371] width 64 height 17
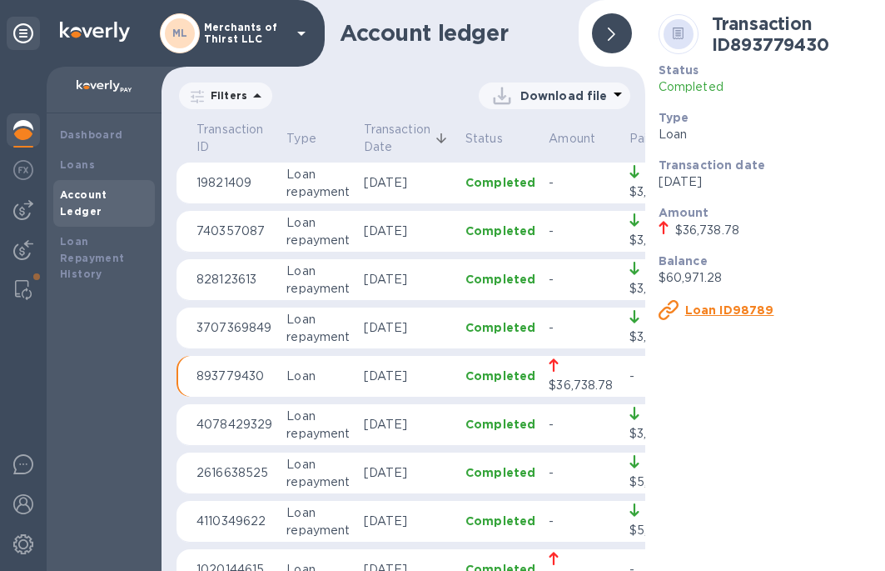
click at [714, 306] on u "Loan ID98789" at bounding box center [729, 309] width 89 height 13
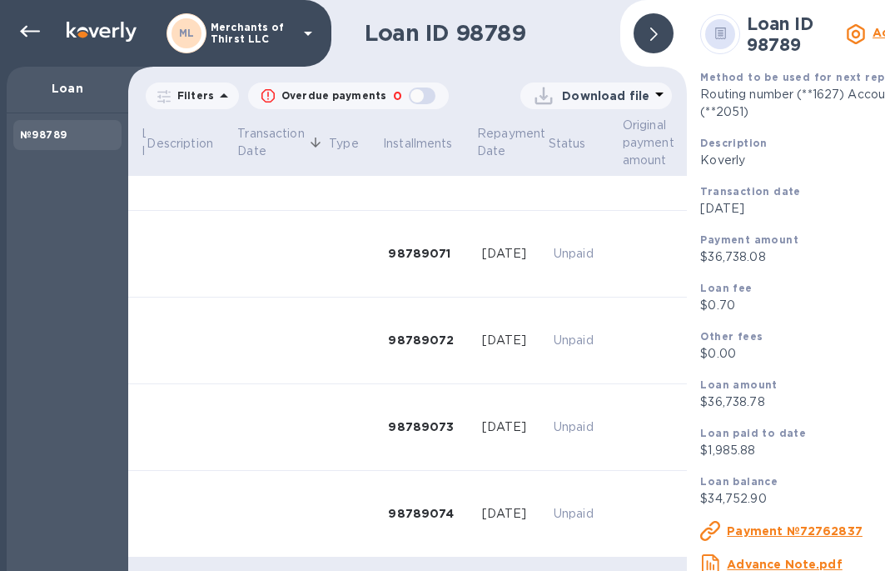
scroll to position [6048, 71]
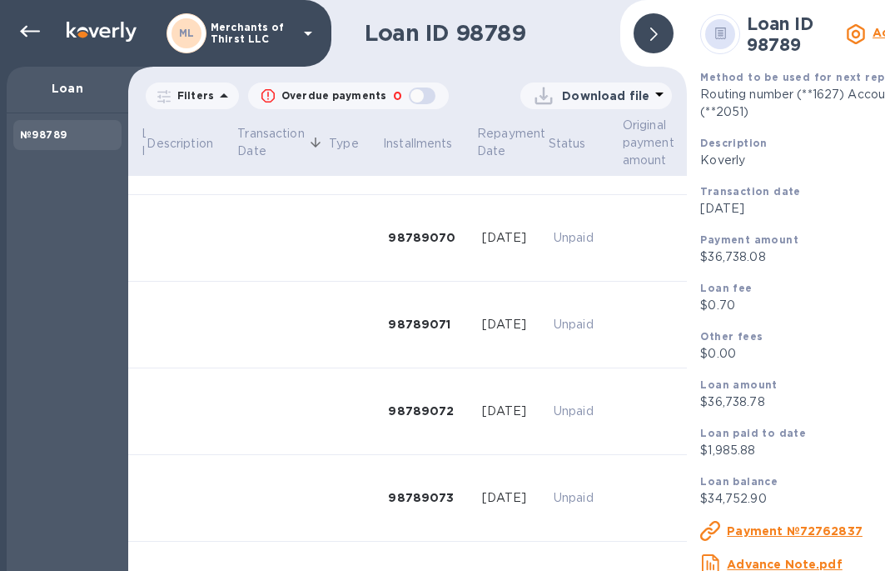
click at [715, 520] on u "Advance Note.pdf" at bounding box center [784, 563] width 115 height 13
click at [34, 24] on icon at bounding box center [30, 32] width 20 height 20
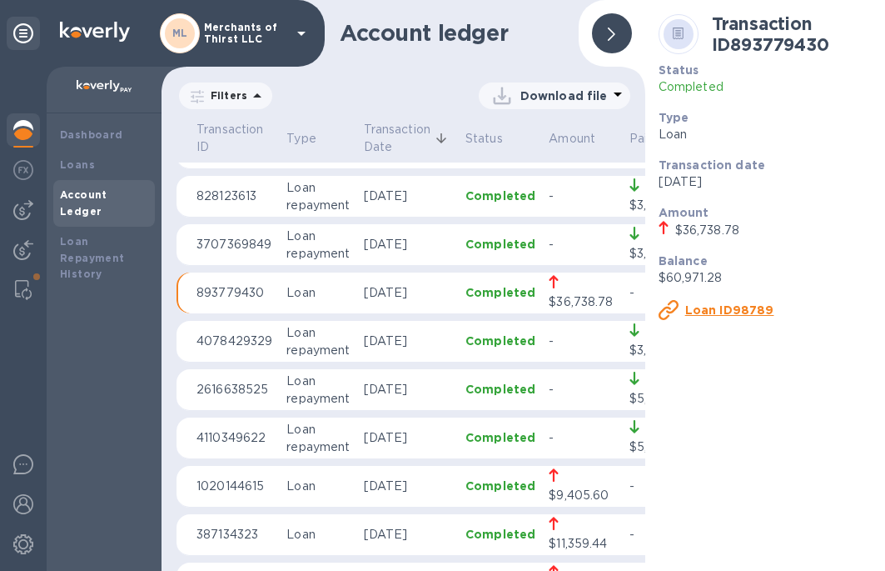
scroll to position [167, 0]
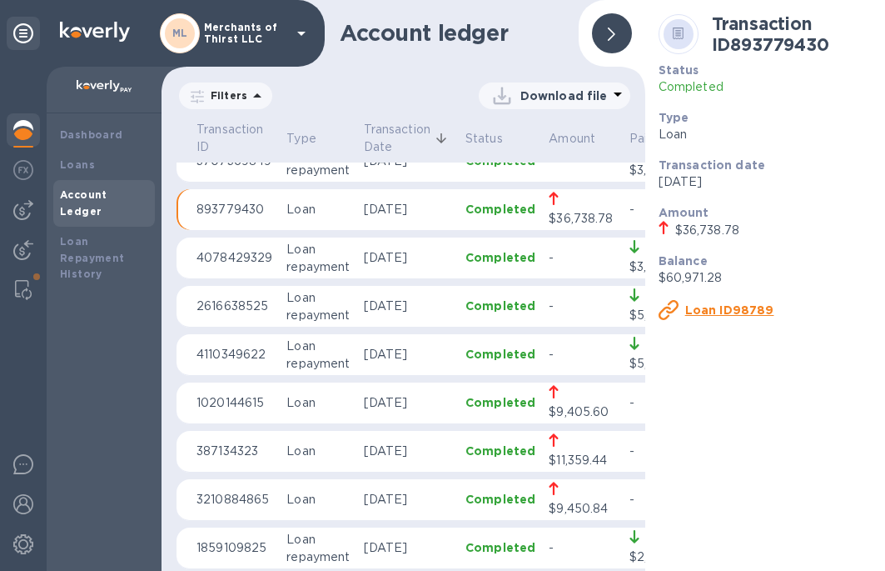
click at [575, 409] on div "$9,405.60" at bounding box center [579, 411] width 60 height 17
click at [715, 304] on u "Loan ID70880" at bounding box center [730, 309] width 91 height 13
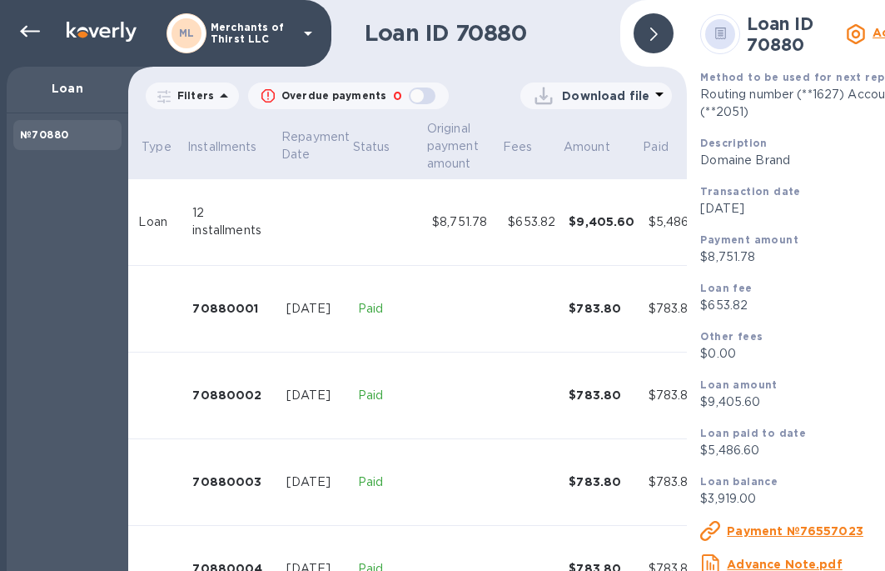
scroll to position [0, 264]
